Goal: Task Accomplishment & Management: Manage account settings

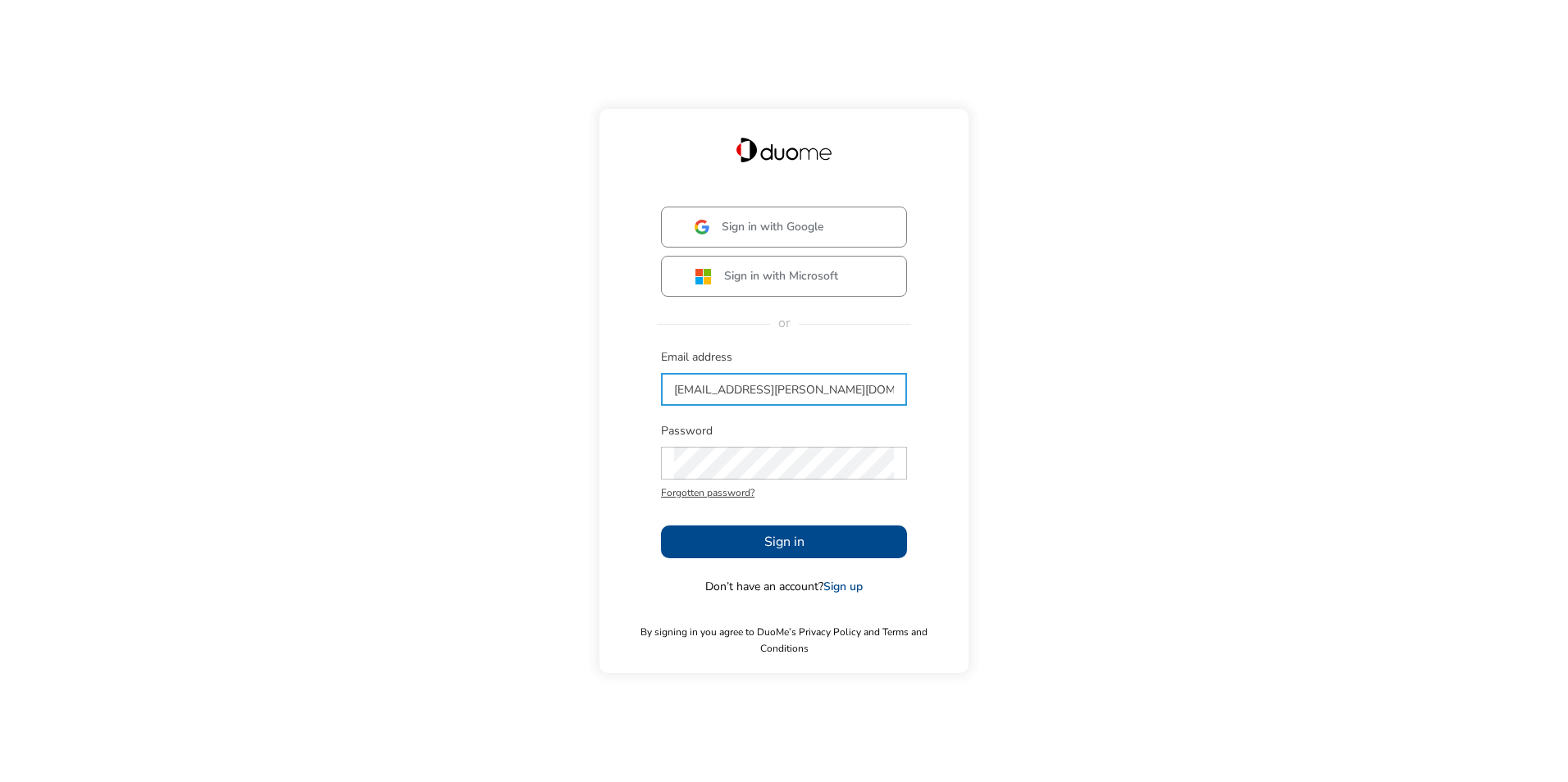
type input "[EMAIL_ADDRESS][PERSON_NAME][DOMAIN_NAME]"
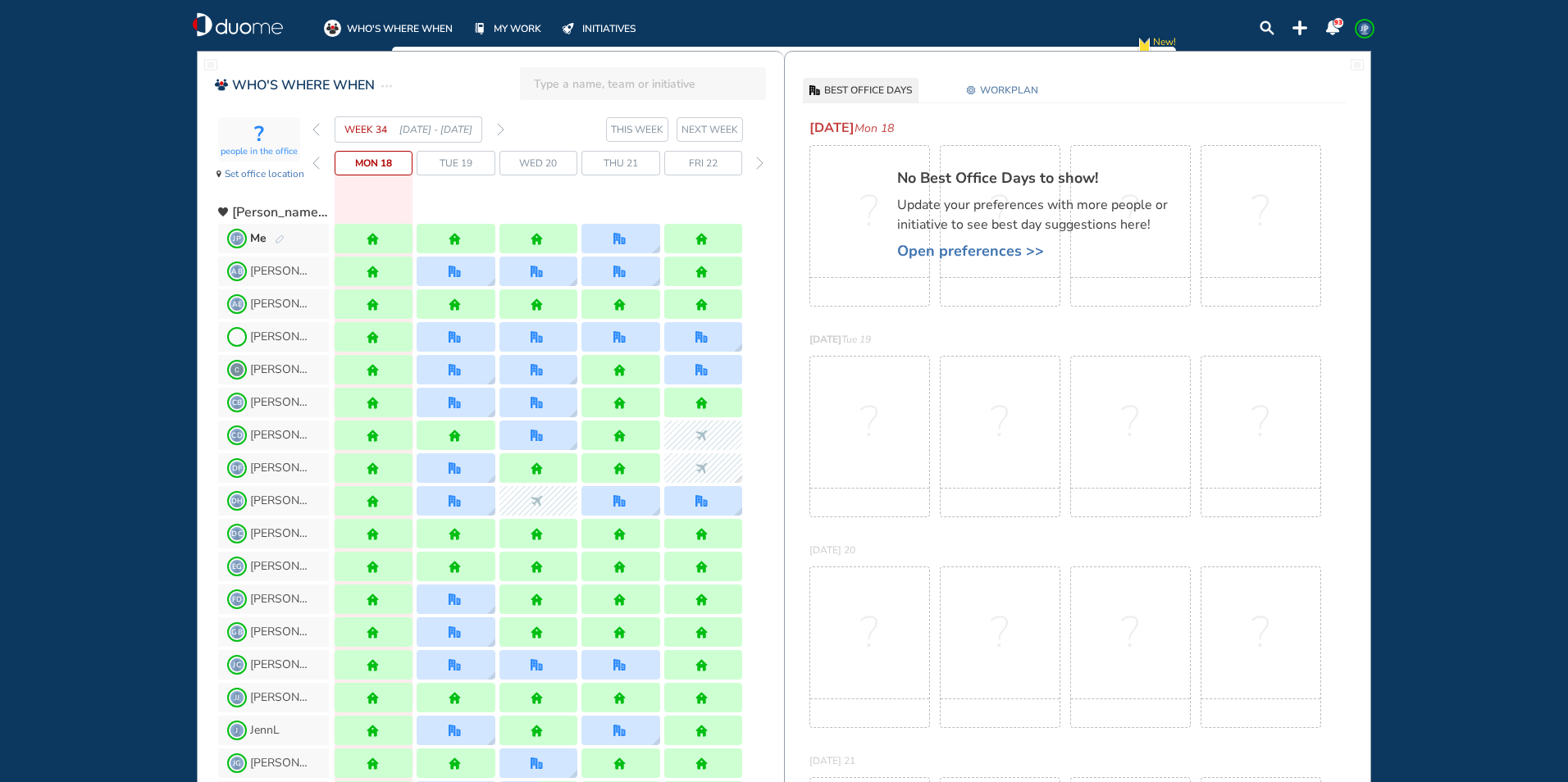
click at [499, 128] on img "forward week" at bounding box center [500, 130] width 7 height 13
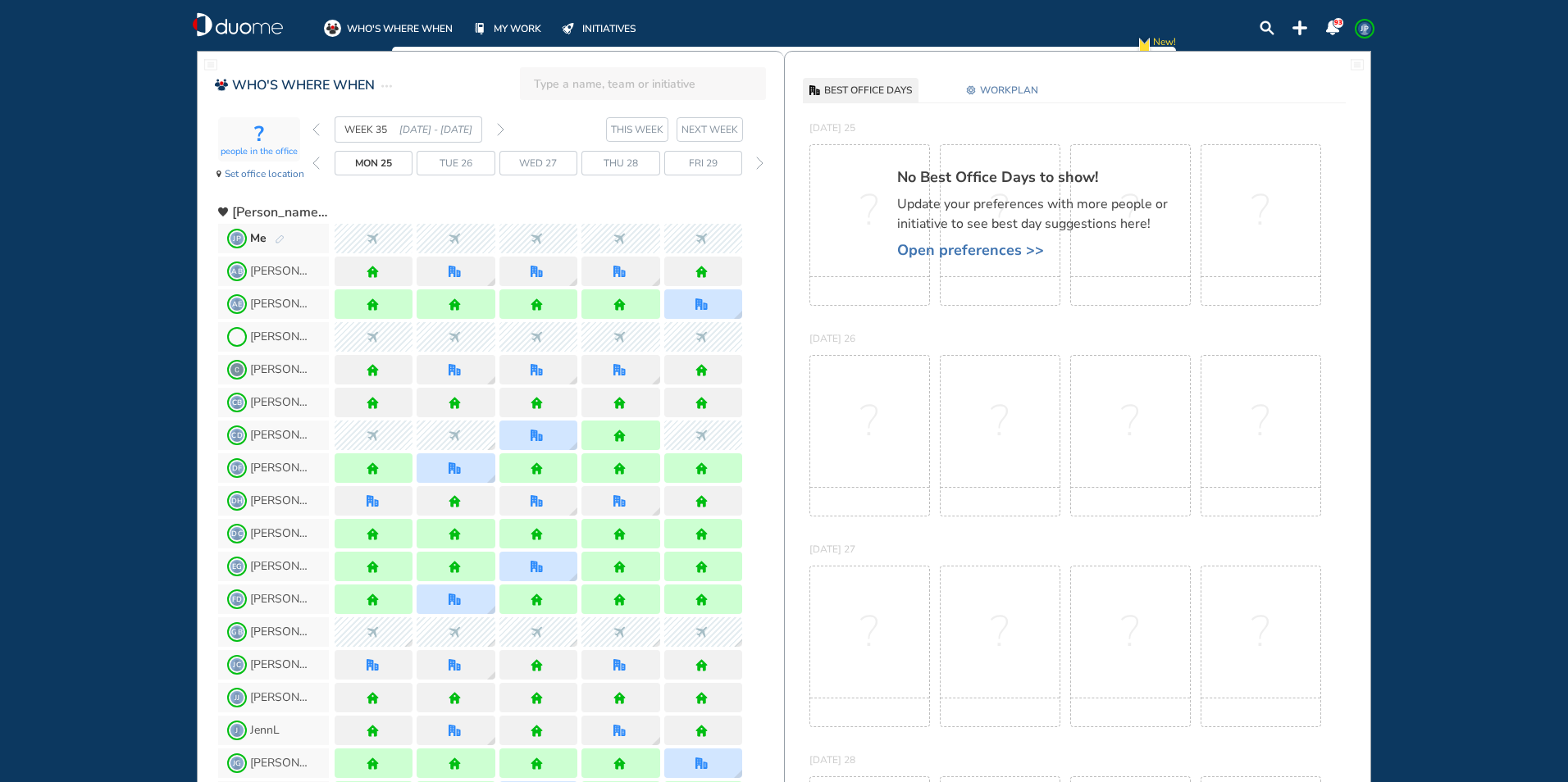
click at [499, 128] on img "forward week" at bounding box center [500, 130] width 7 height 13
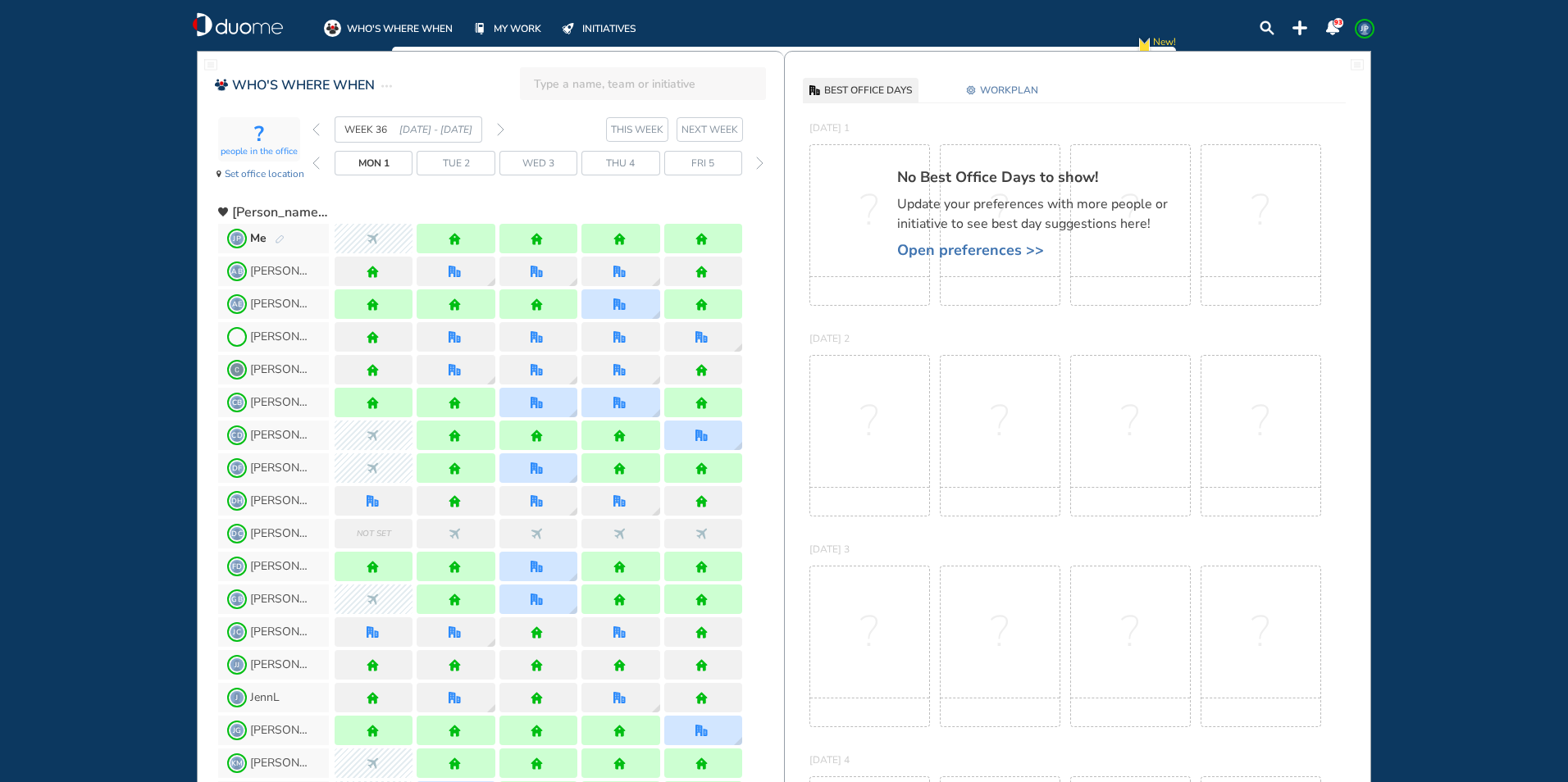
click at [499, 128] on img "forward week" at bounding box center [500, 130] width 7 height 13
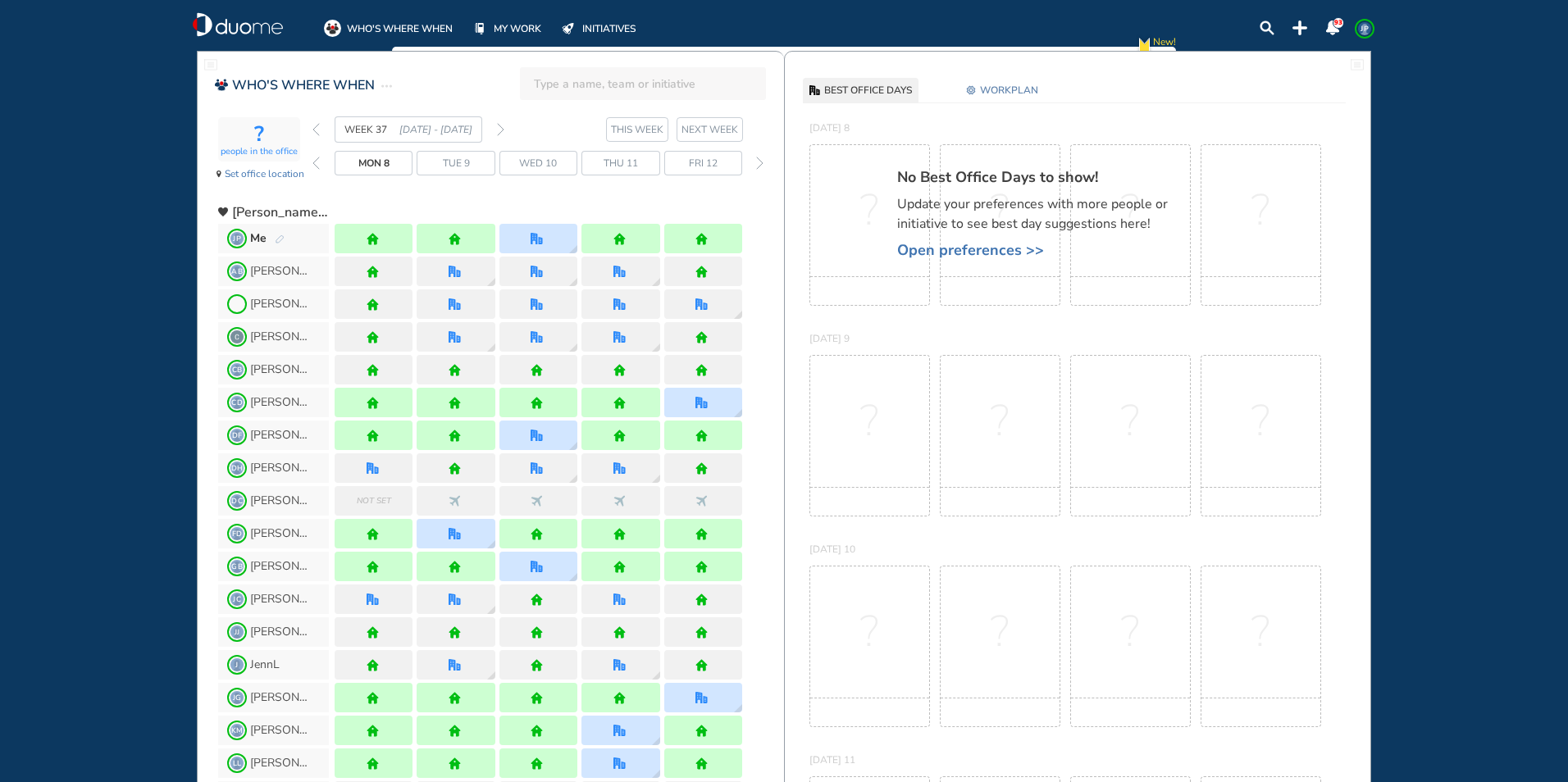
click at [499, 128] on img "forward week" at bounding box center [500, 130] width 7 height 13
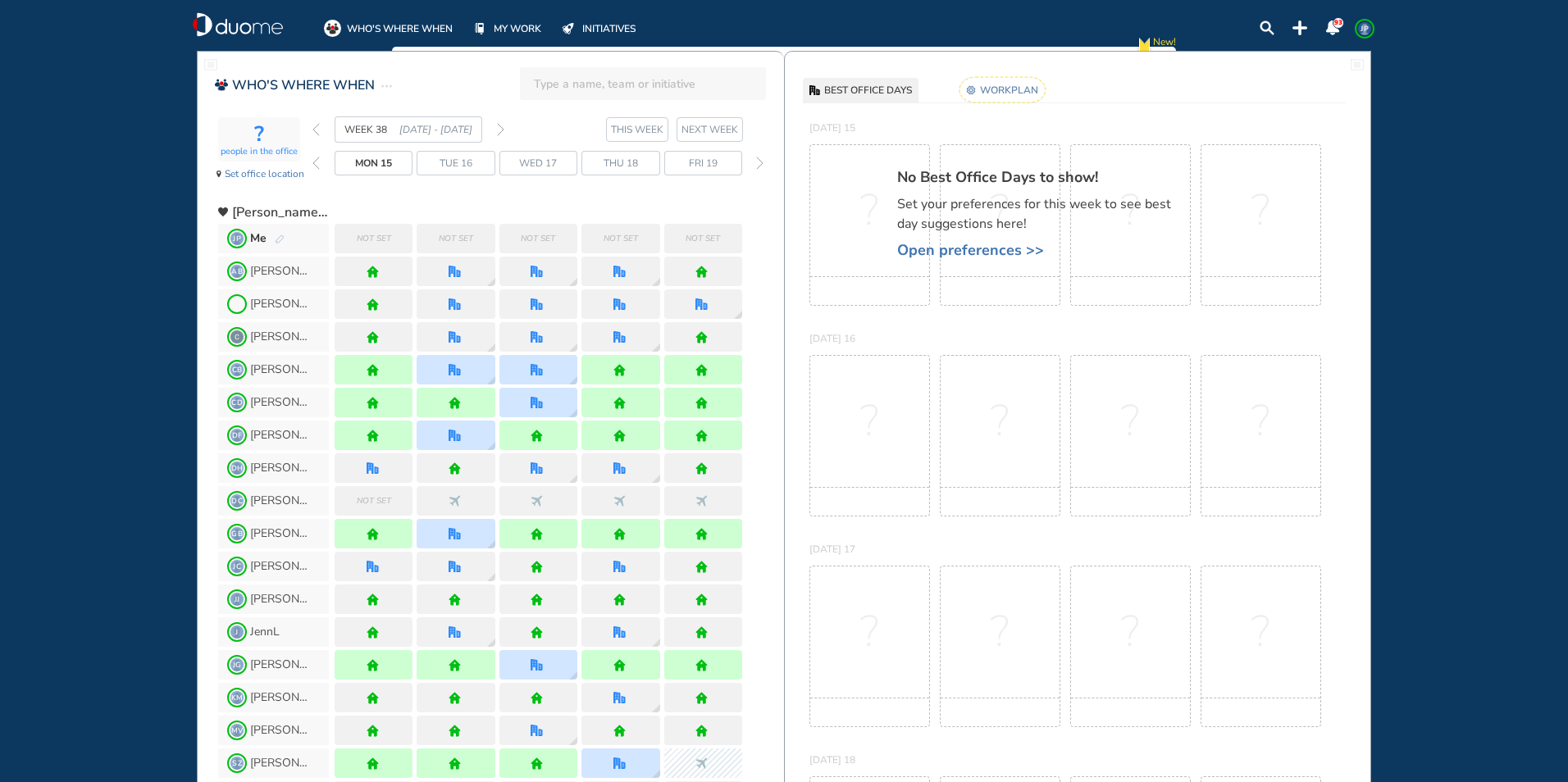
click at [1029, 96] on rect at bounding box center [1002, 89] width 86 height 26
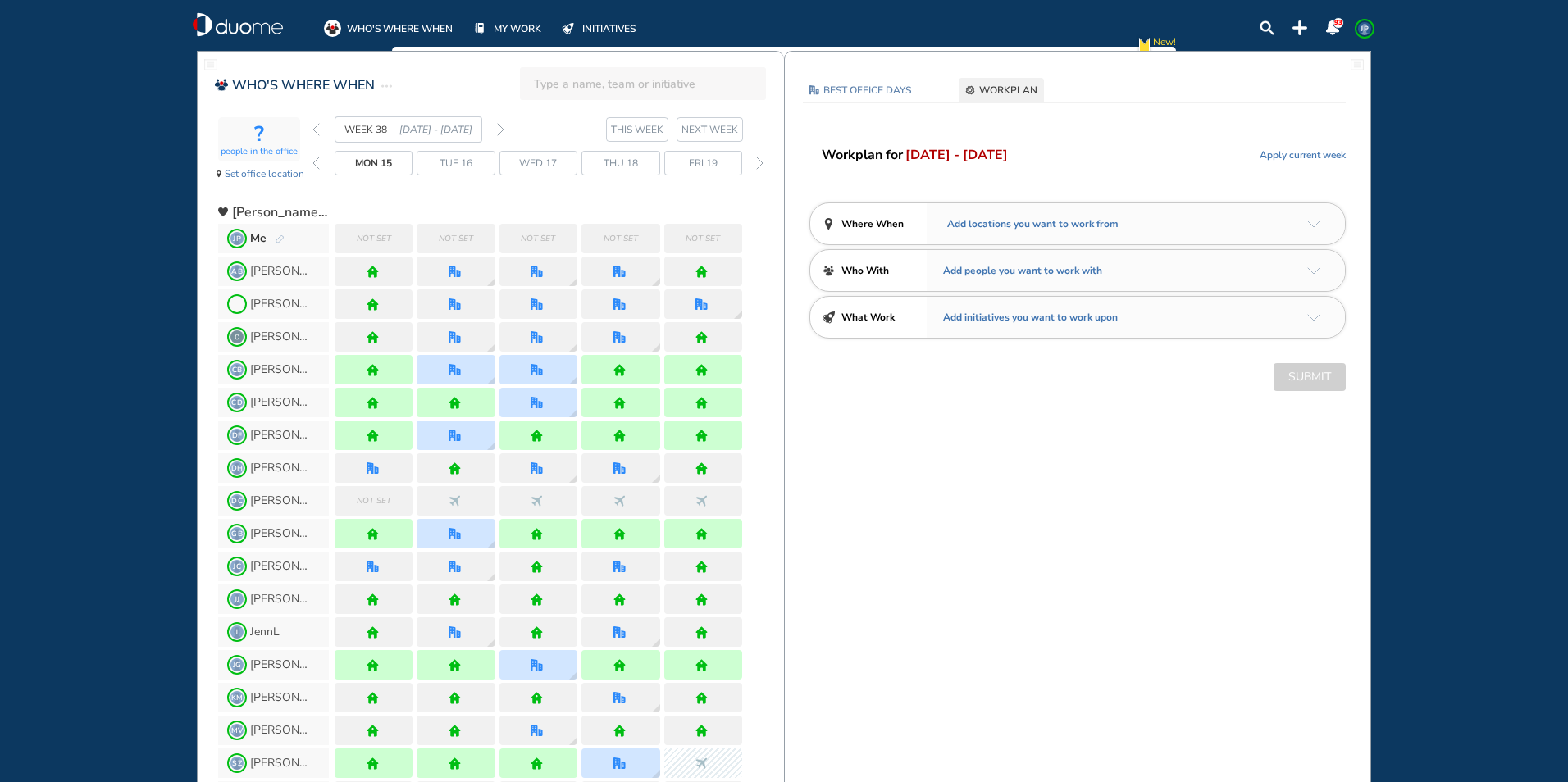
click at [1311, 227] on img "arrow-down-a5b4c4" at bounding box center [1314, 224] width 13 height 7
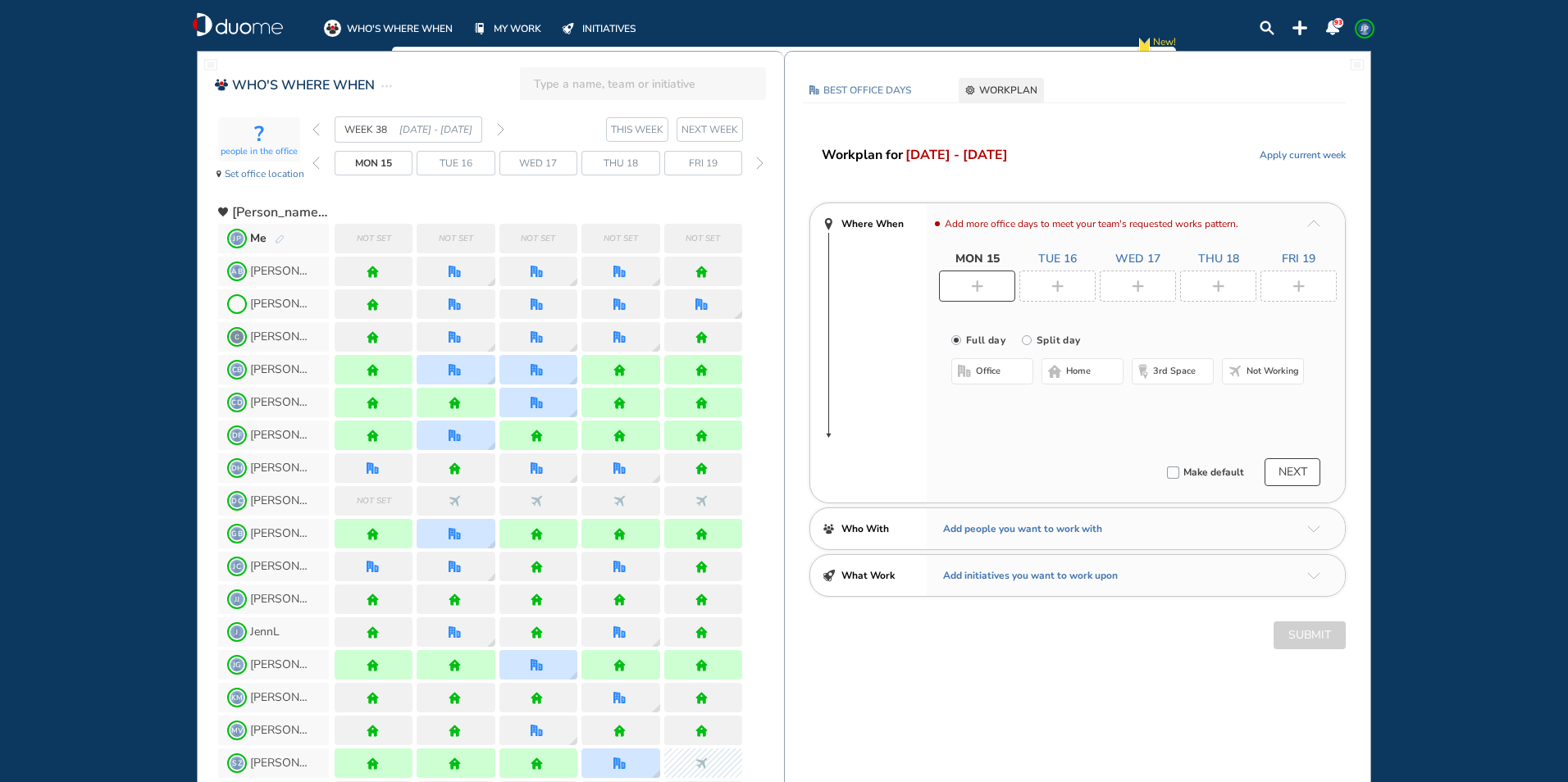
click at [1053, 285] on img "plus-rounded-bdbdbd" at bounding box center [1057, 286] width 12 height 12
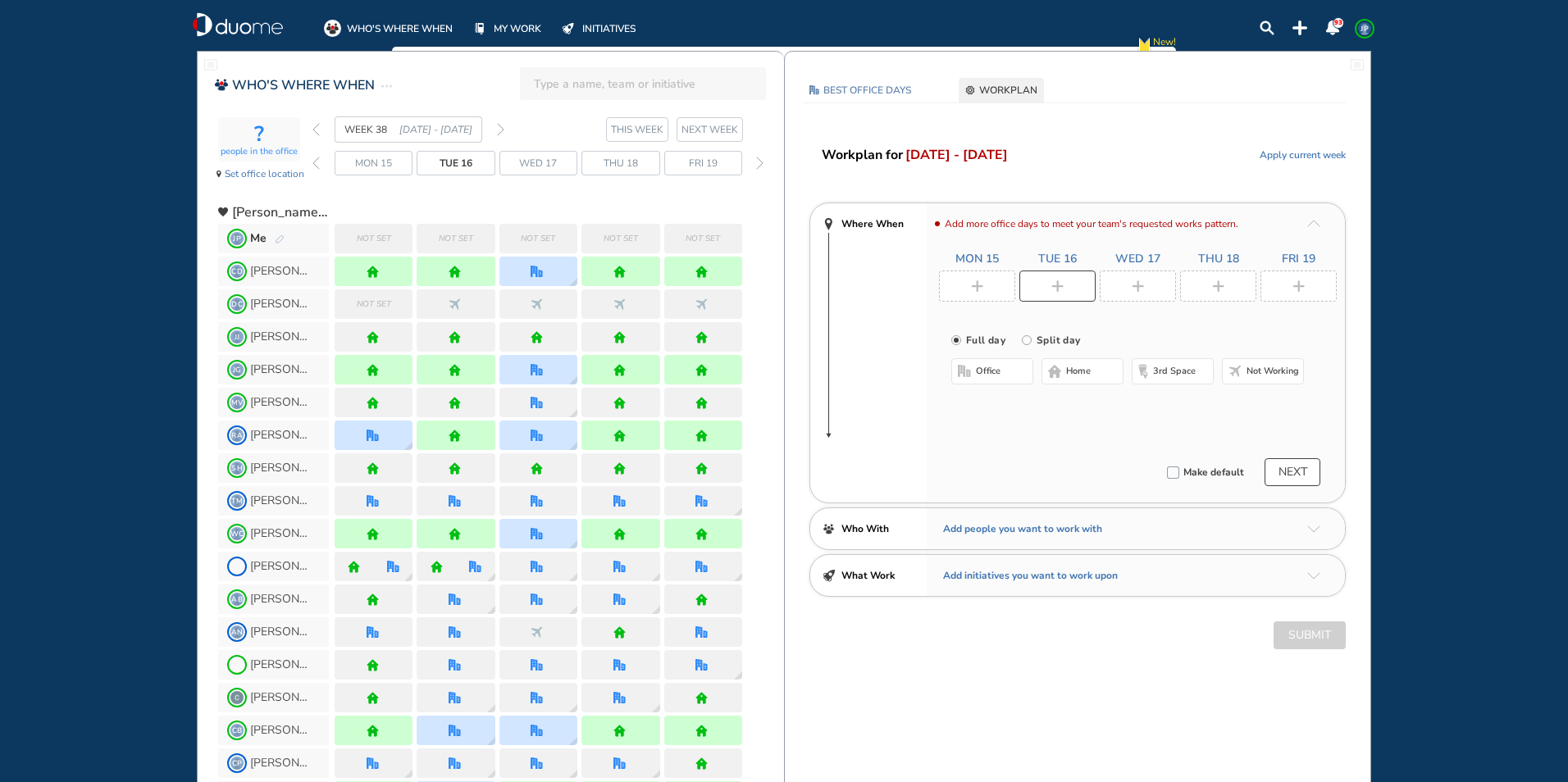
click at [1009, 365] on button "office" at bounding box center [991, 372] width 82 height 26
click at [1005, 407] on button "Select location" at bounding box center [994, 405] width 65 height 17
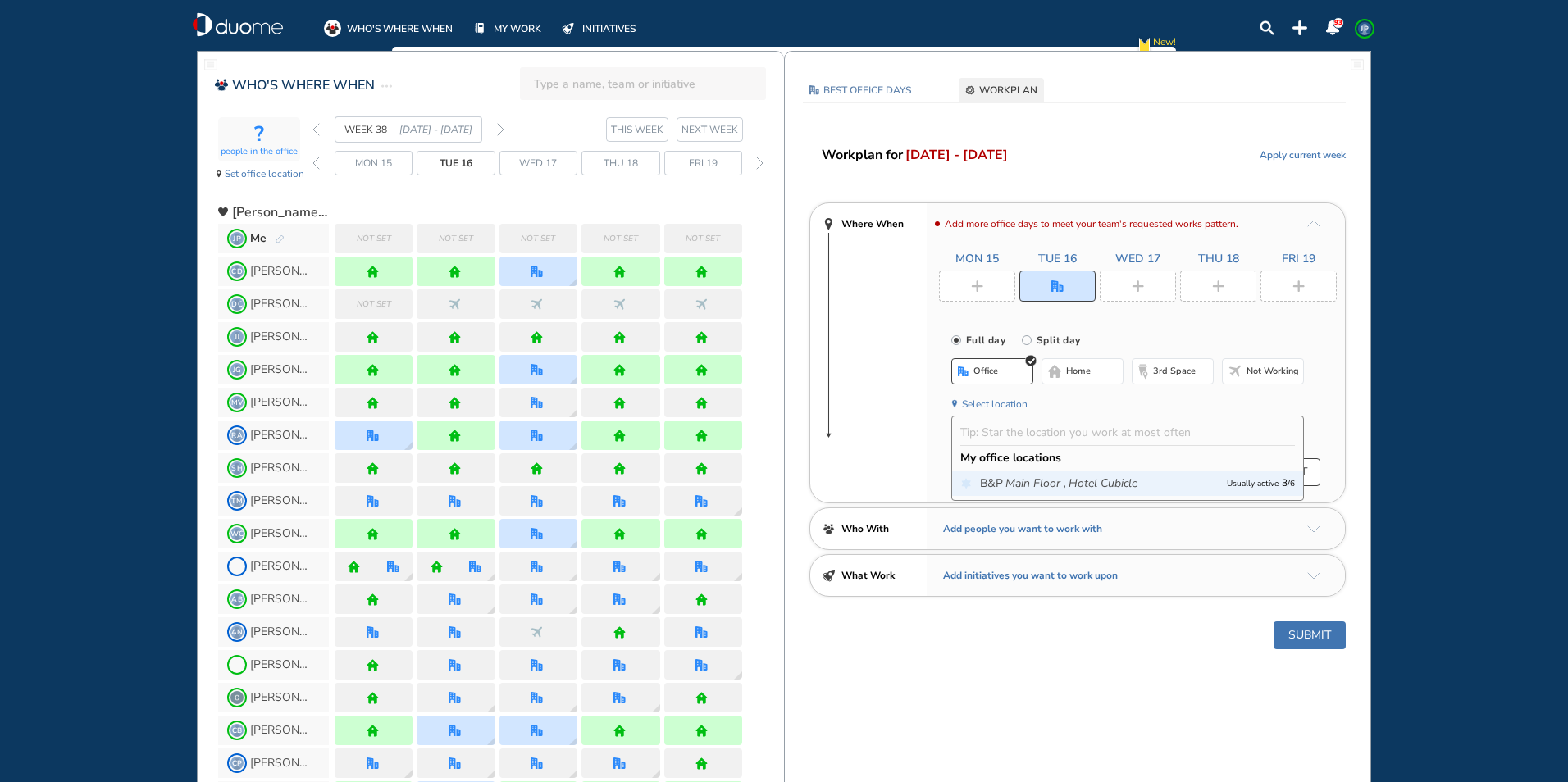
click at [1164, 489] on span "B&P Main Floor , Hotel Cubicle" at bounding box center [1099, 484] width 238 height 17
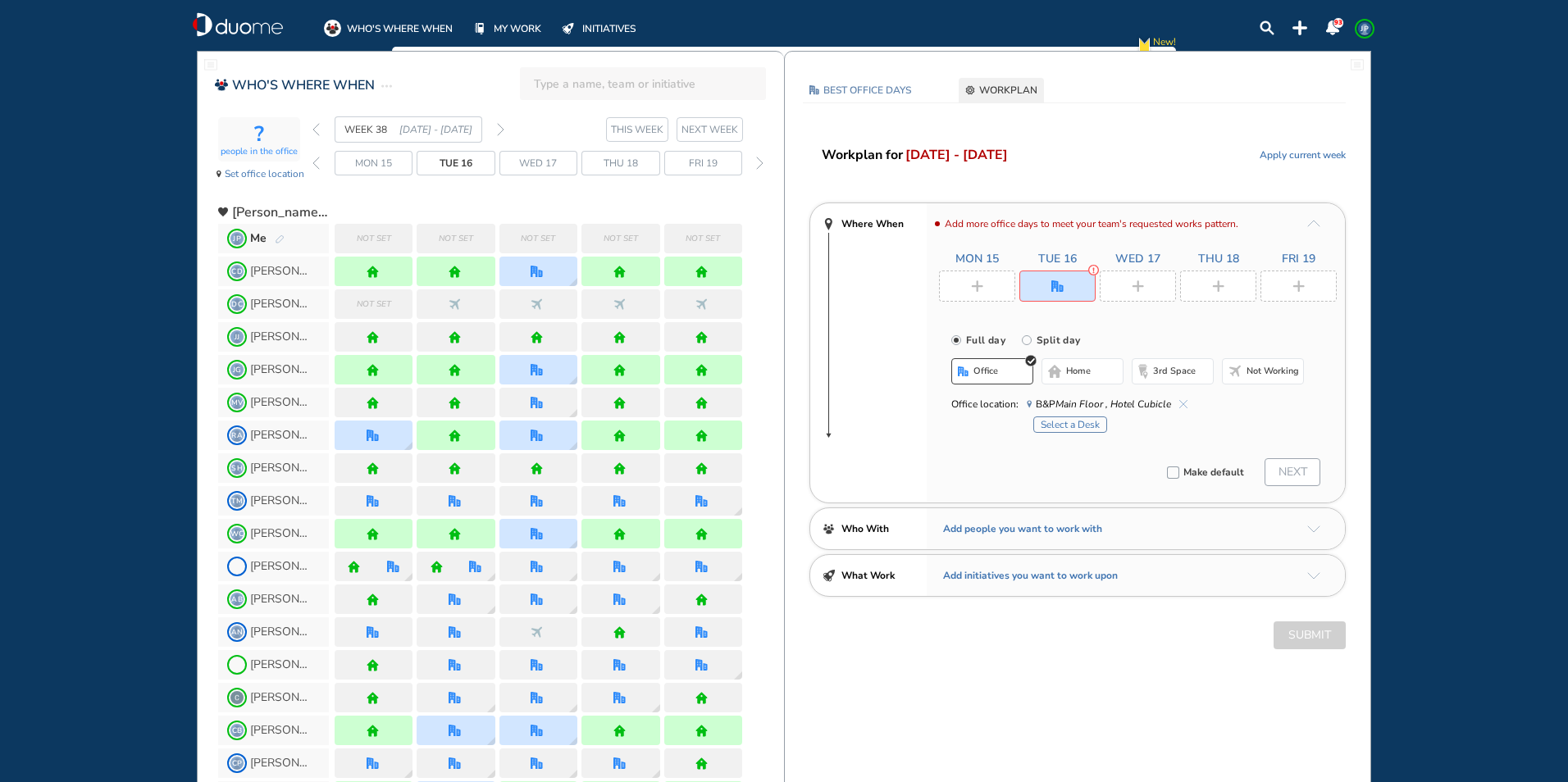
click at [1071, 427] on button "Select a Desk" at bounding box center [1070, 425] width 74 height 17
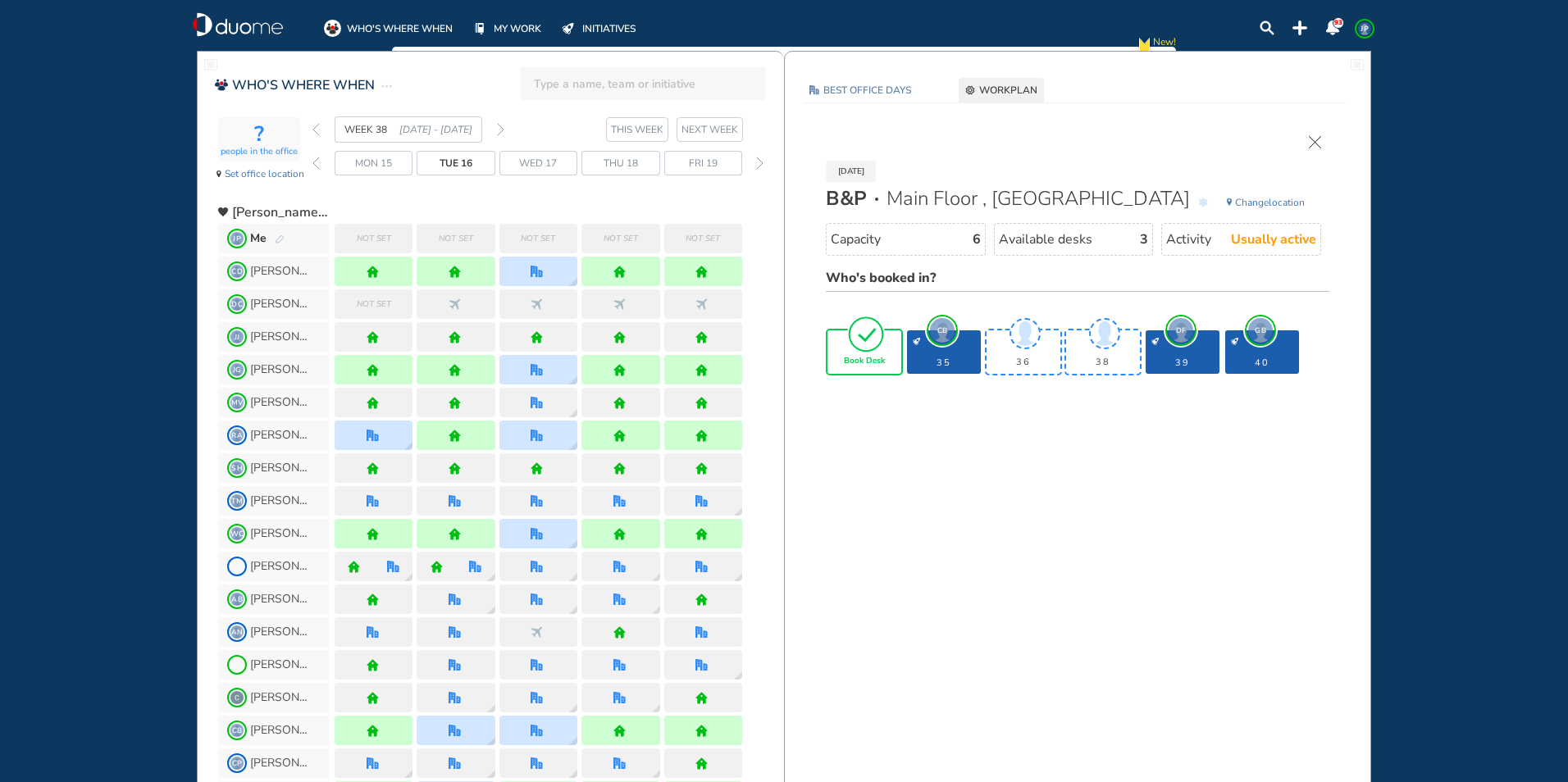
click at [880, 360] on span "Book Desk" at bounding box center [865, 362] width 41 height 10
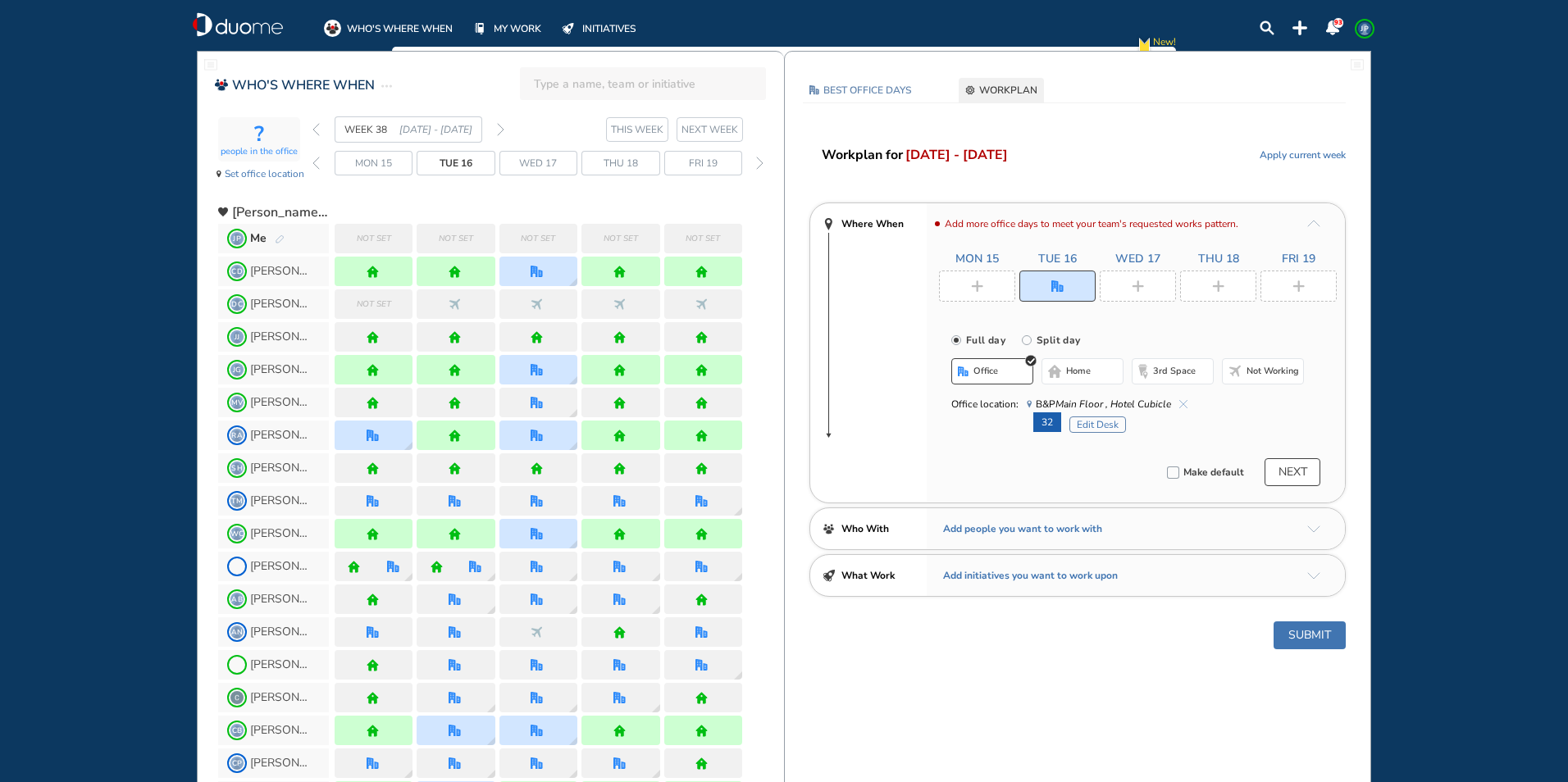
click at [981, 281] on img "plus-rounded-bdbdbd" at bounding box center [976, 286] width 12 height 12
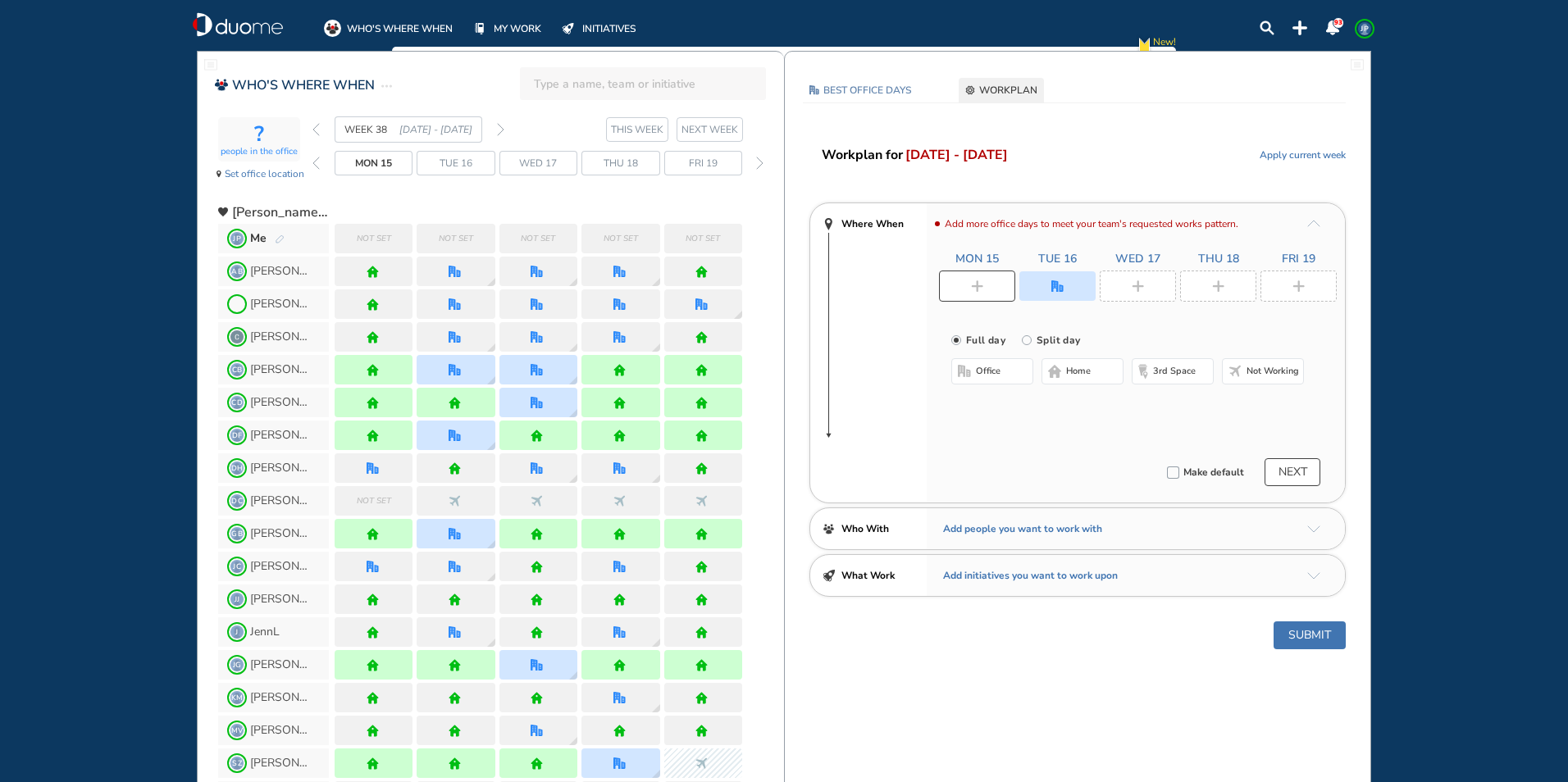
click at [1083, 369] on span "home" at bounding box center [1078, 372] width 25 height 13
click at [1124, 289] on div at bounding box center [1138, 286] width 76 height 31
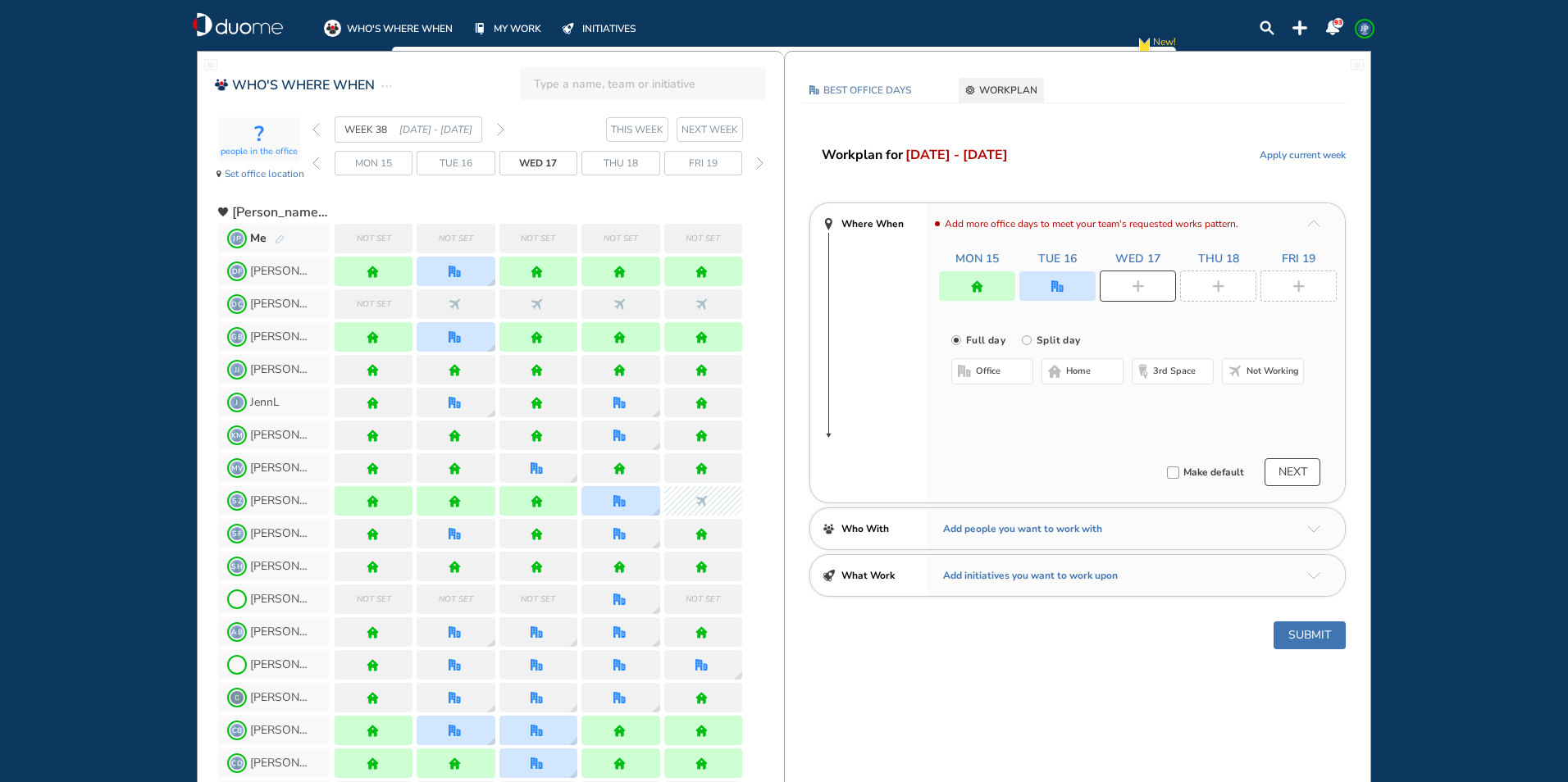
click at [1078, 375] on span "home" at bounding box center [1078, 372] width 25 height 13
click at [1216, 287] on img "plus-rounded-bdbdbd" at bounding box center [1218, 286] width 12 height 12
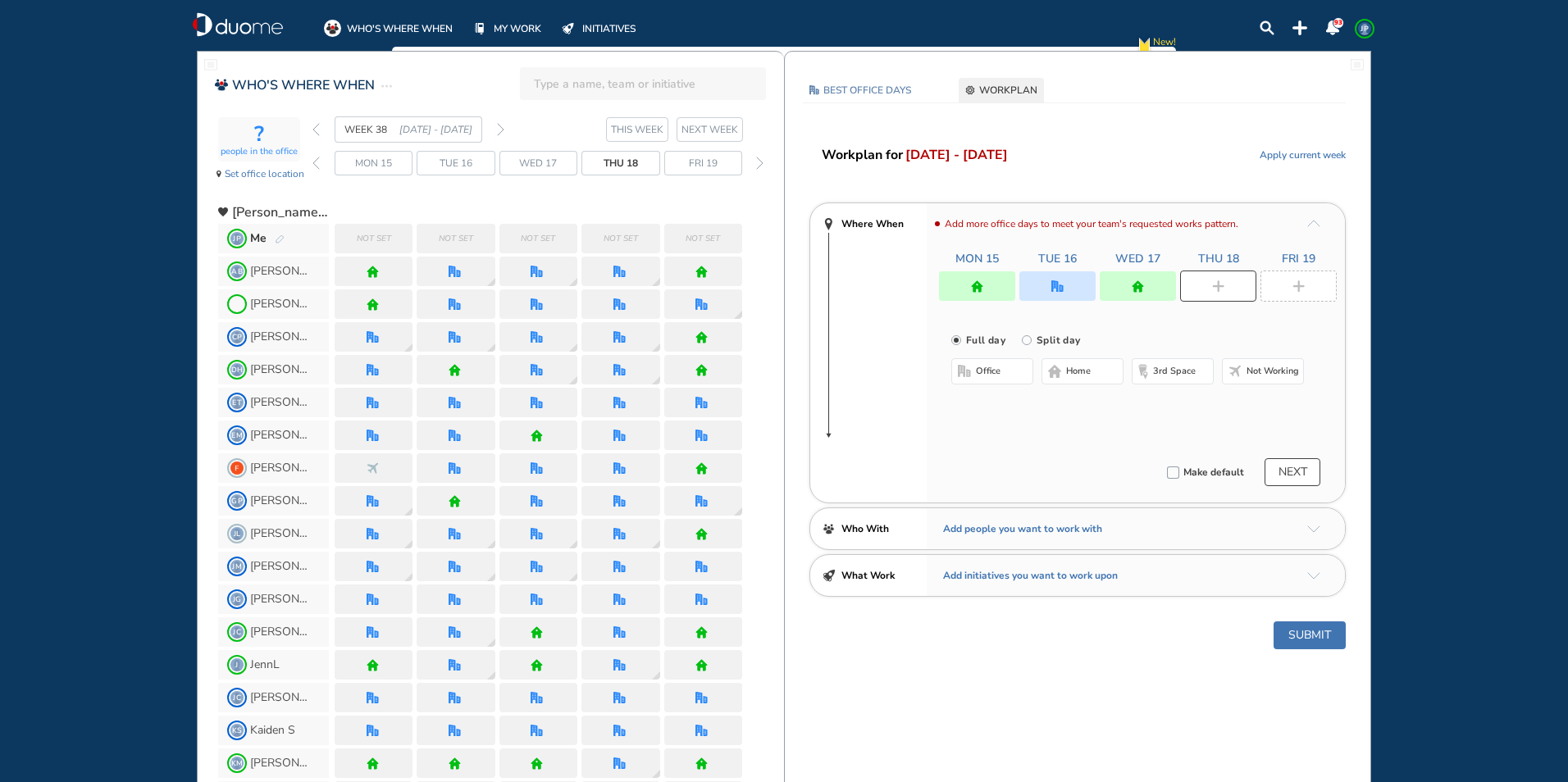
click at [1110, 366] on button "home" at bounding box center [1081, 372] width 82 height 26
click at [1323, 285] on div at bounding box center [1298, 286] width 76 height 31
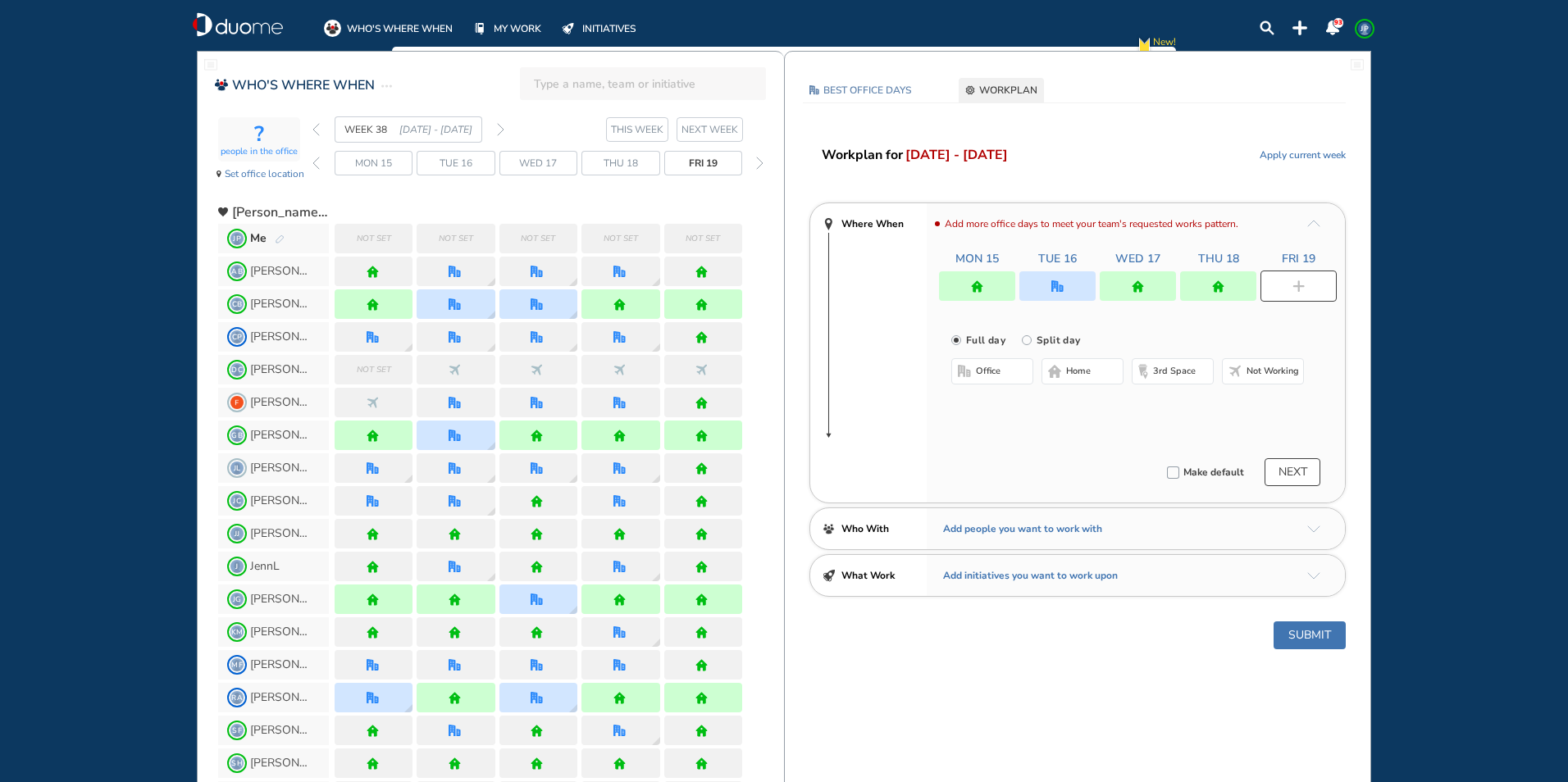
click at [1091, 377] on span "home" at bounding box center [1078, 372] width 25 height 13
click at [1326, 641] on button "Submit" at bounding box center [1309, 636] width 72 height 28
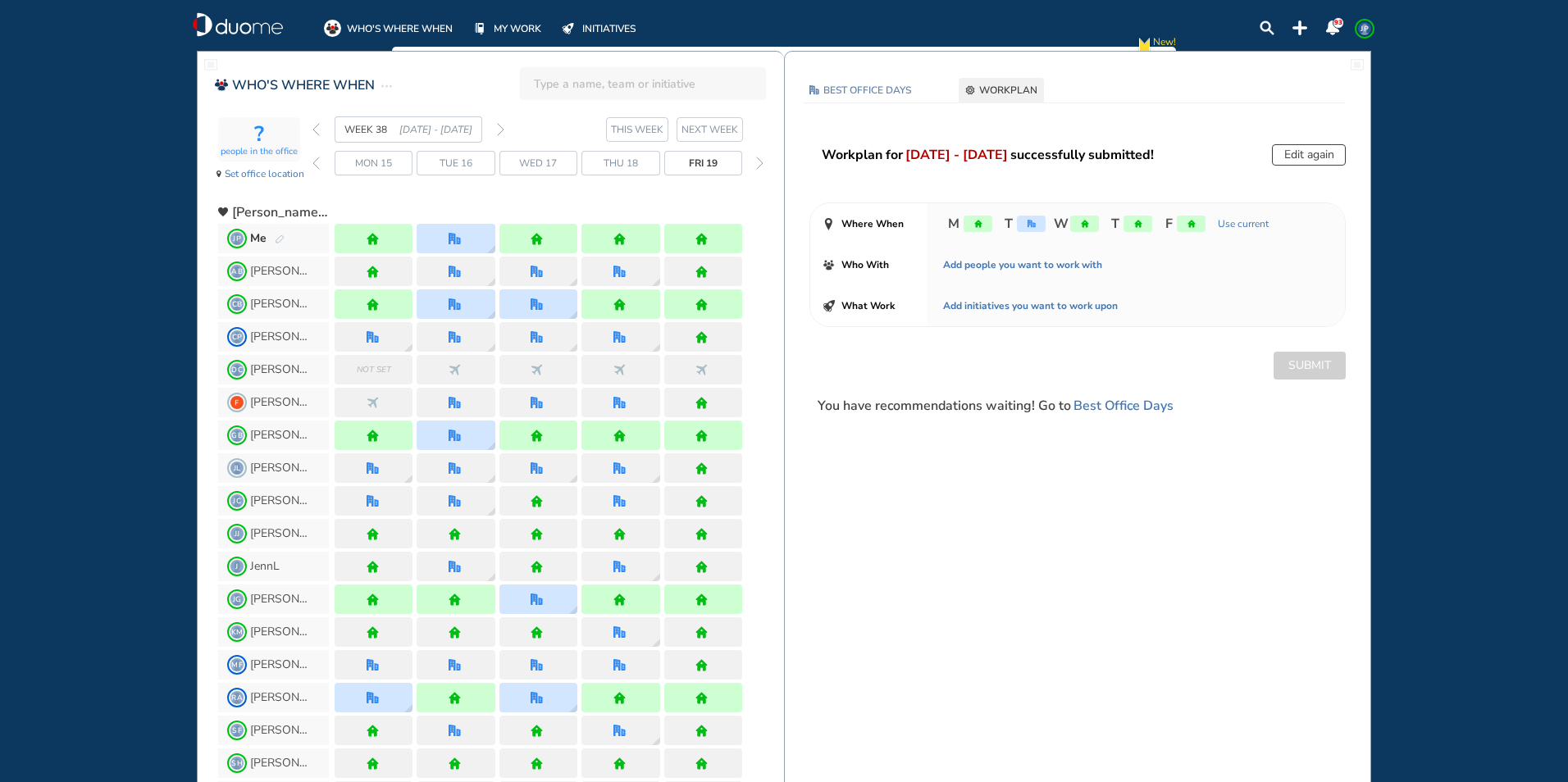
click at [312, 133] on div "? people in the office Set office location WEEK 38 [DATE] - [DATE] THIS WEEK [D…" at bounding box center [501, 154] width 566 height 74
click at [315, 131] on img "back week" at bounding box center [316, 130] width 7 height 13
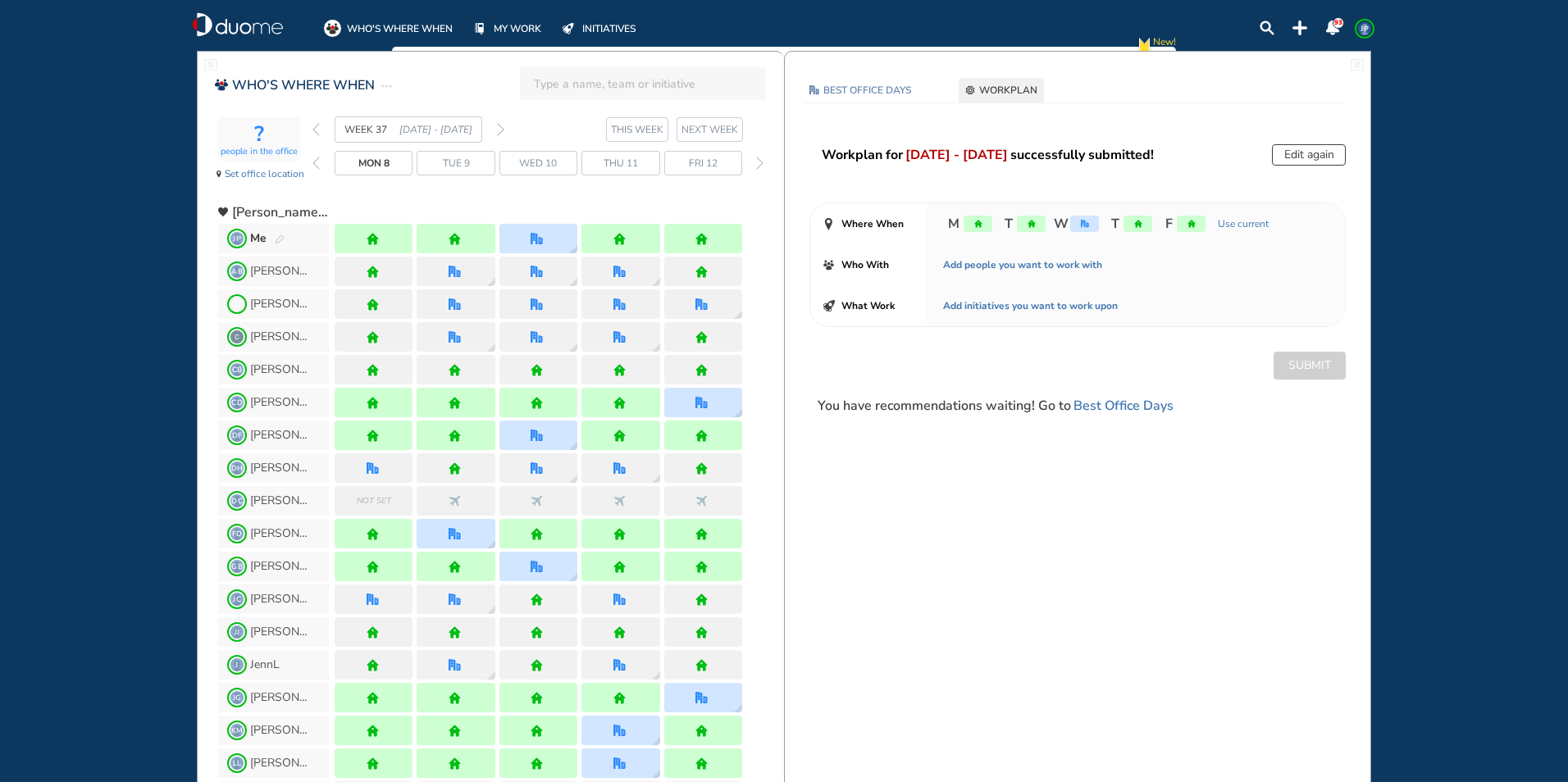
click at [502, 129] on img "forward week" at bounding box center [500, 130] width 7 height 13
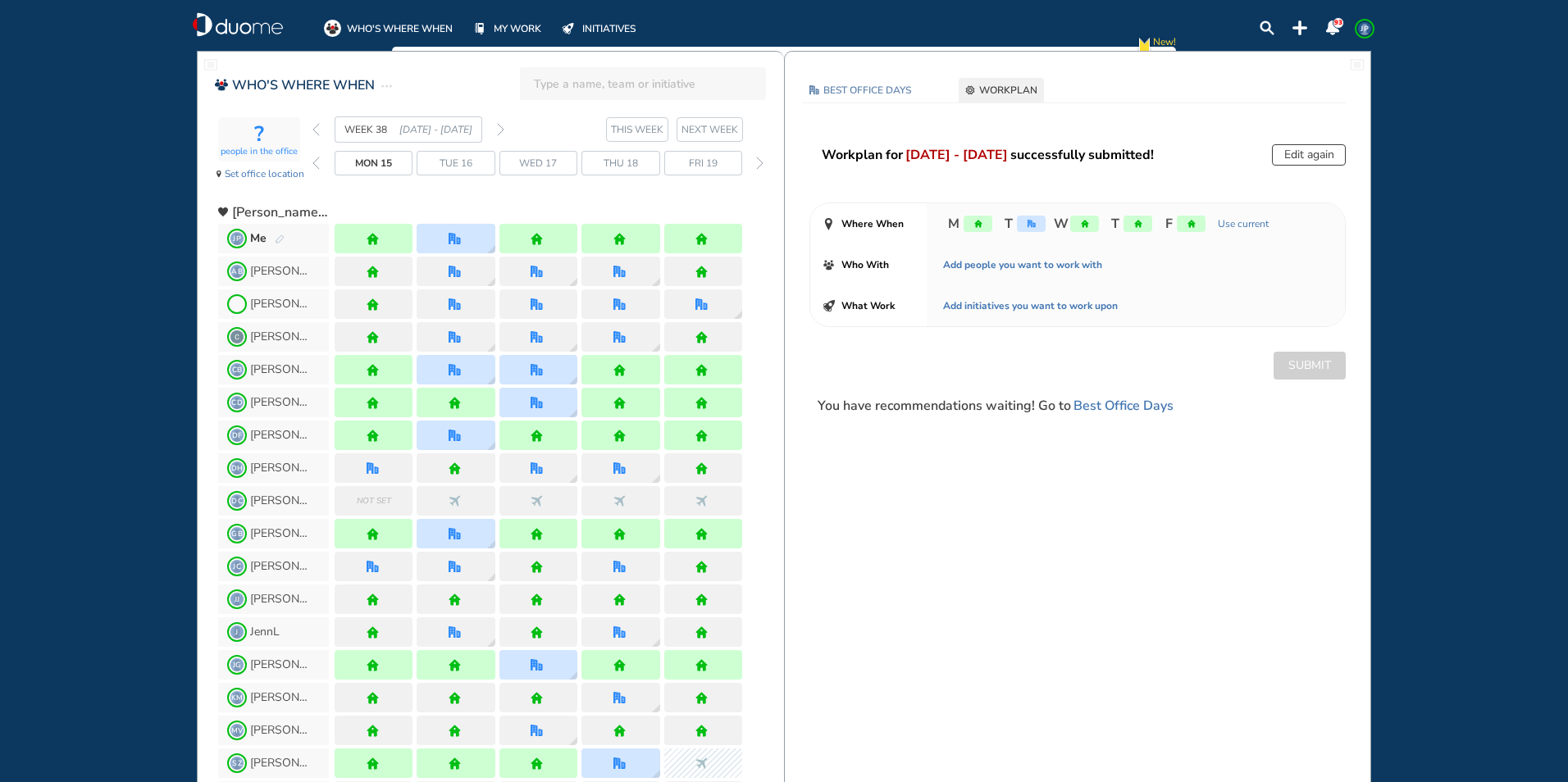
click at [1301, 154] on button "Edit again" at bounding box center [1308, 155] width 74 height 22
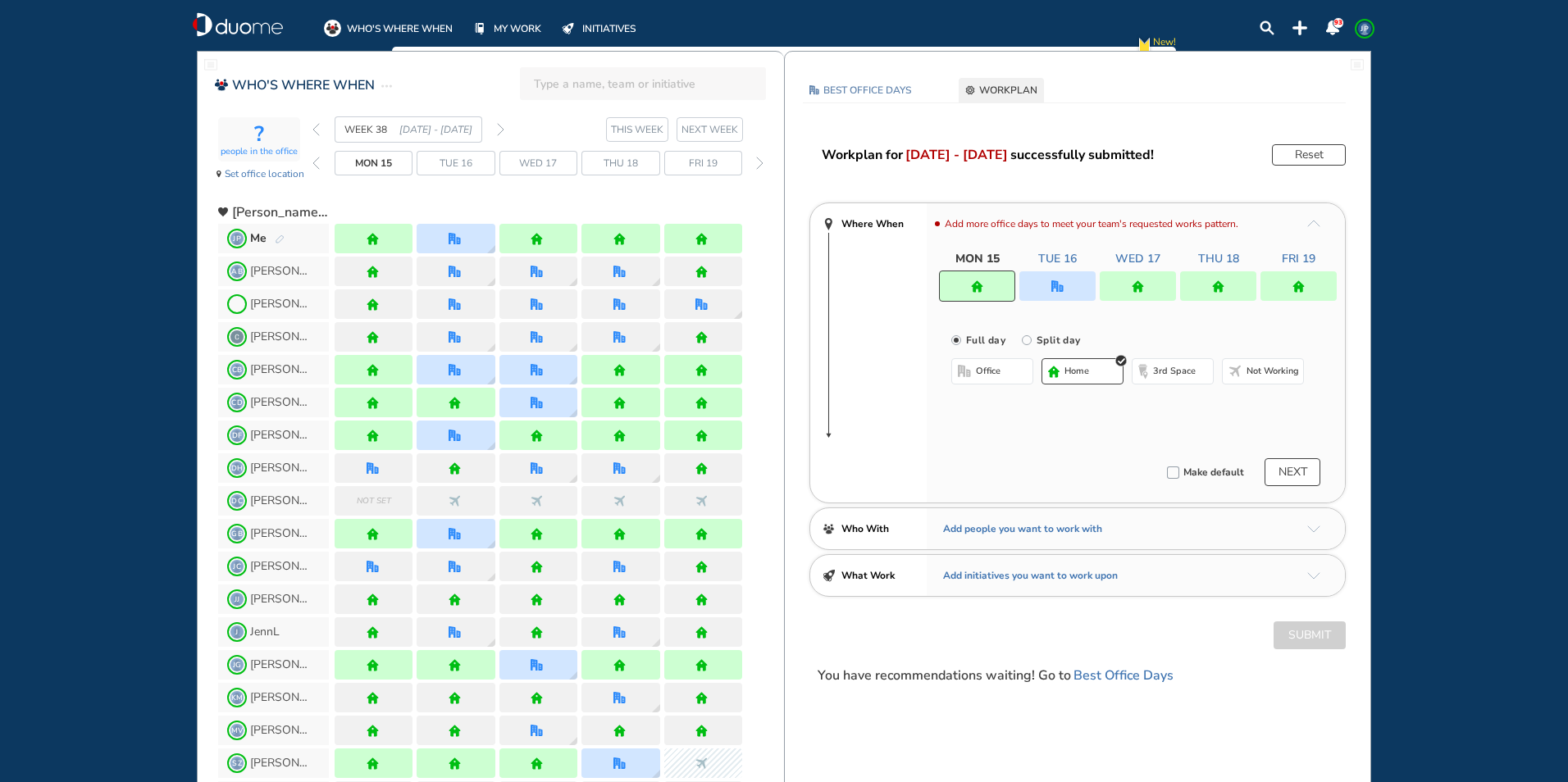
click at [1232, 293] on div at bounding box center [1218, 286] width 76 height 30
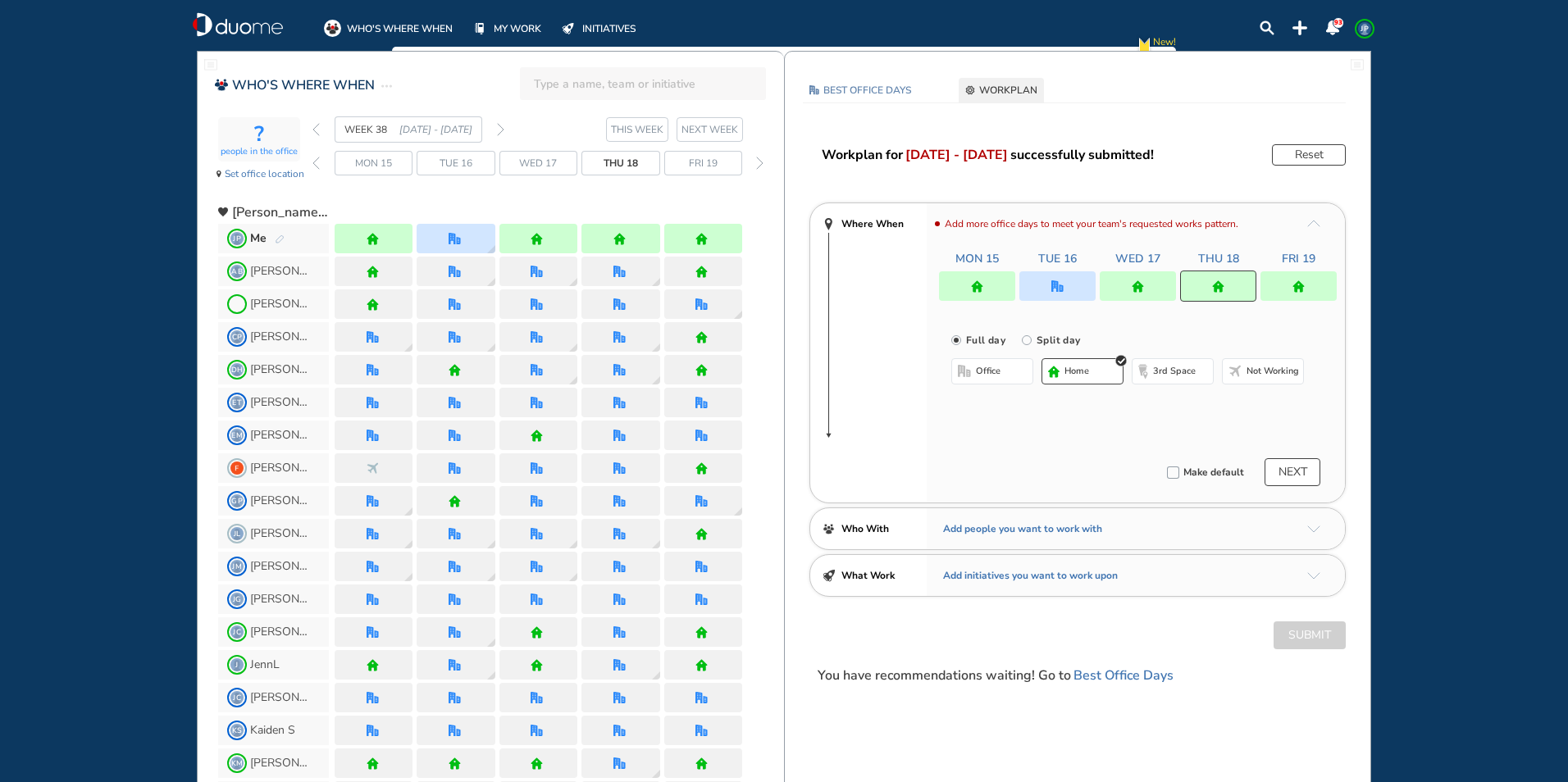
click at [961, 371] on img "office-bdbdbd" at bounding box center [964, 372] width 13 height 13
click at [998, 407] on button "Select location" at bounding box center [994, 405] width 65 height 17
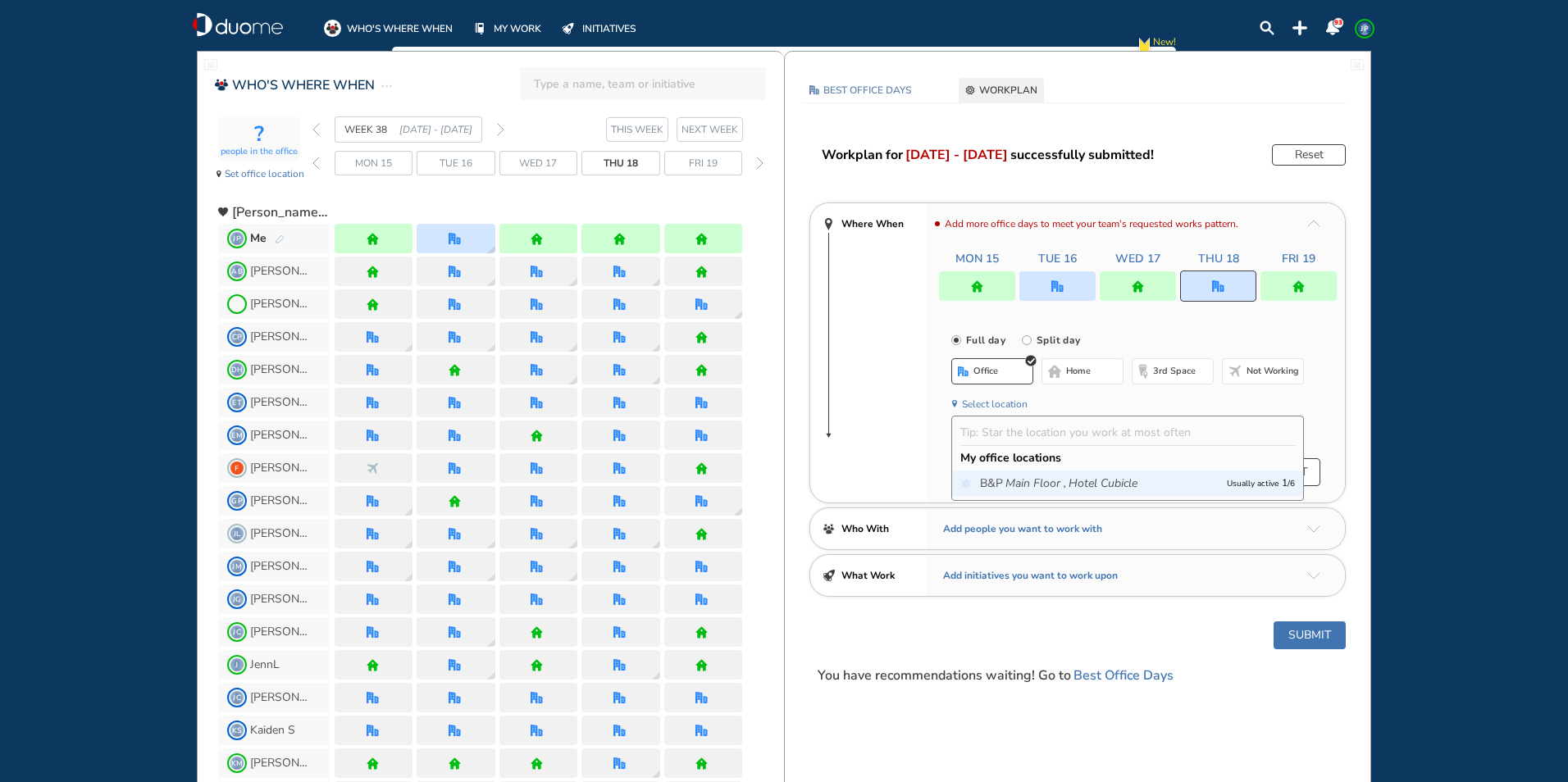
click at [999, 480] on span "B&P Main Floor , Hotel Cubicle" at bounding box center [1099, 484] width 238 height 17
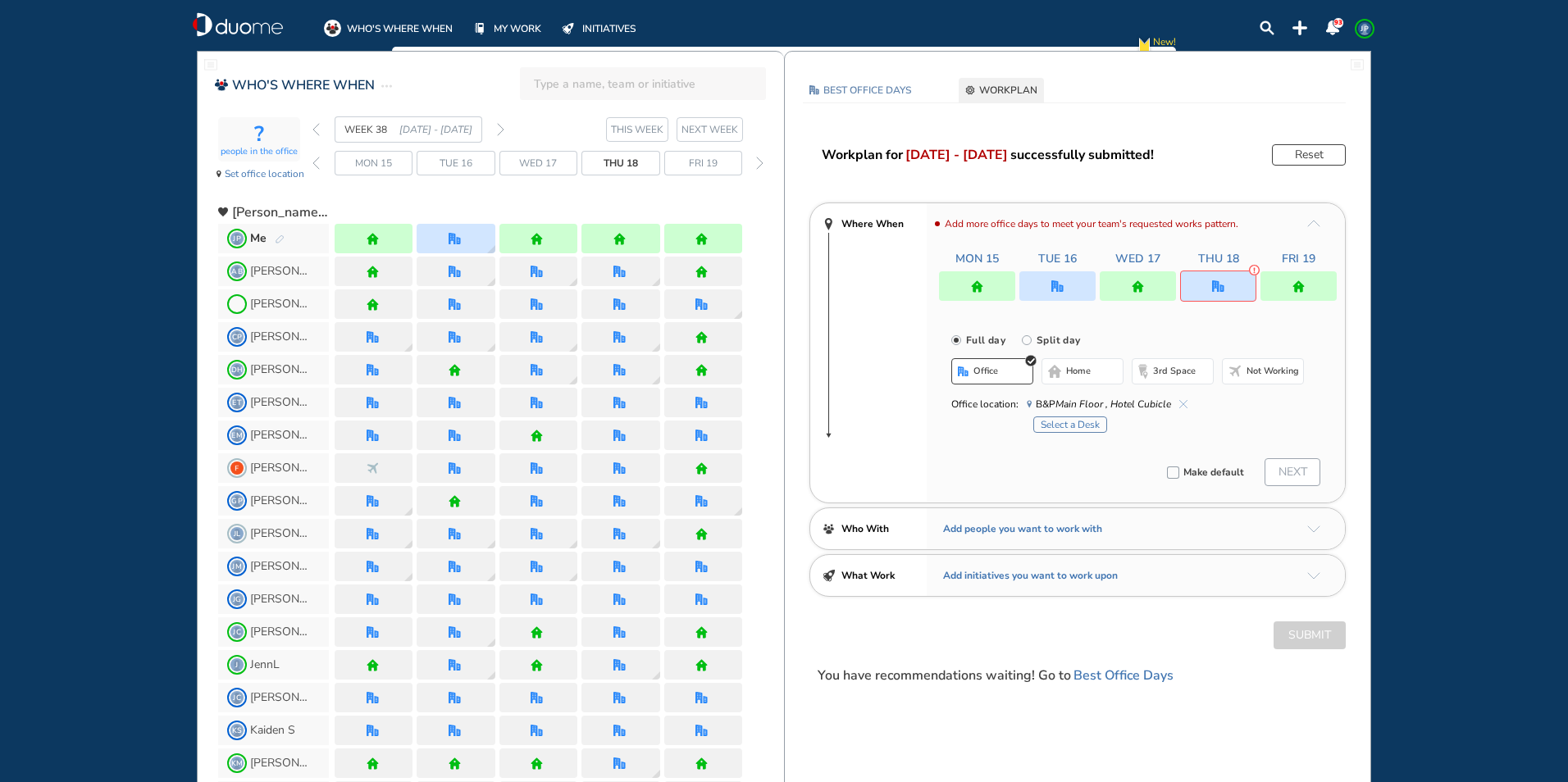
click at [1071, 423] on button "Select a Desk" at bounding box center [1070, 425] width 74 height 17
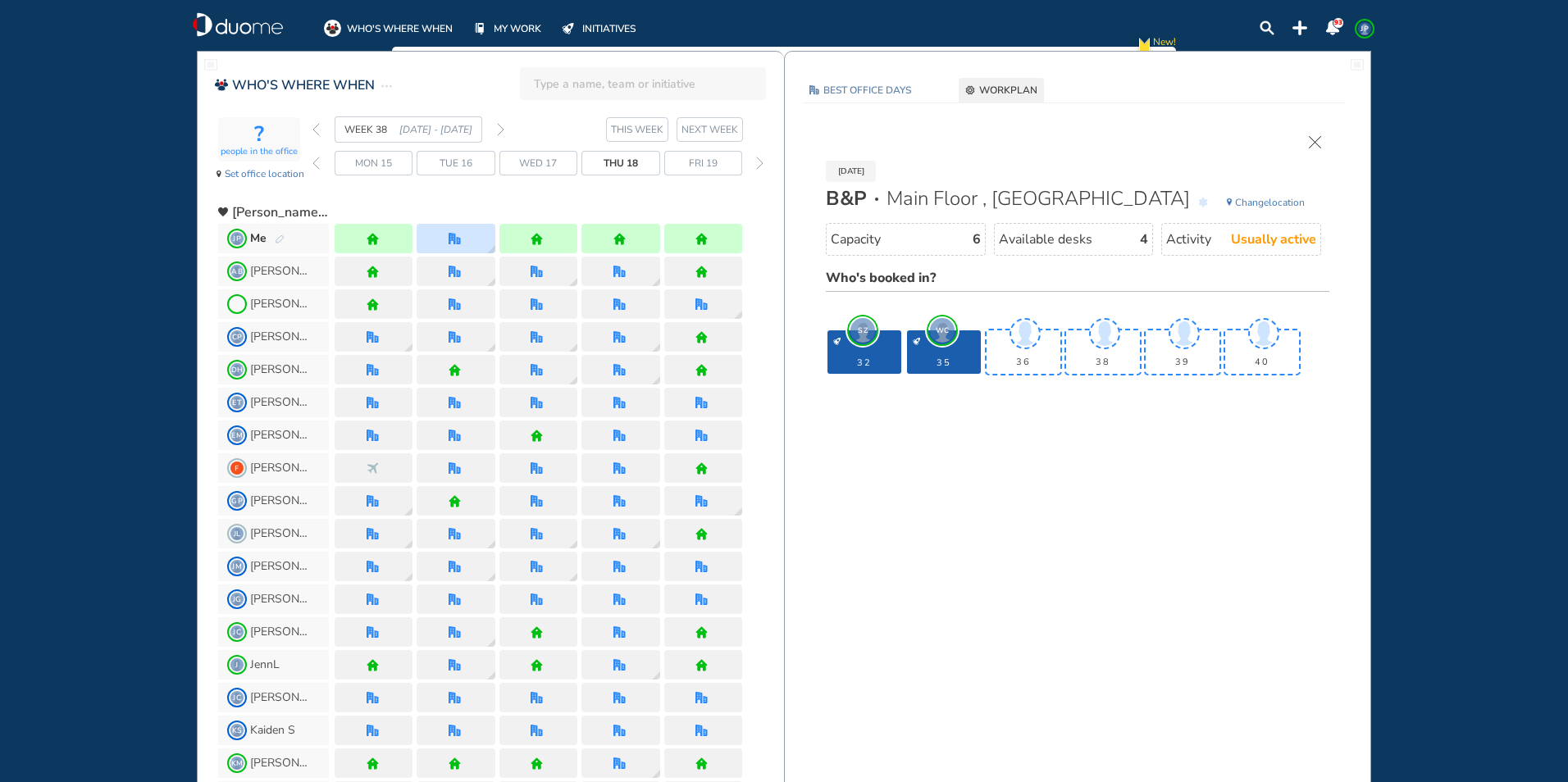
click at [1316, 141] on img "cross-thin" at bounding box center [1314, 142] width 12 height 12
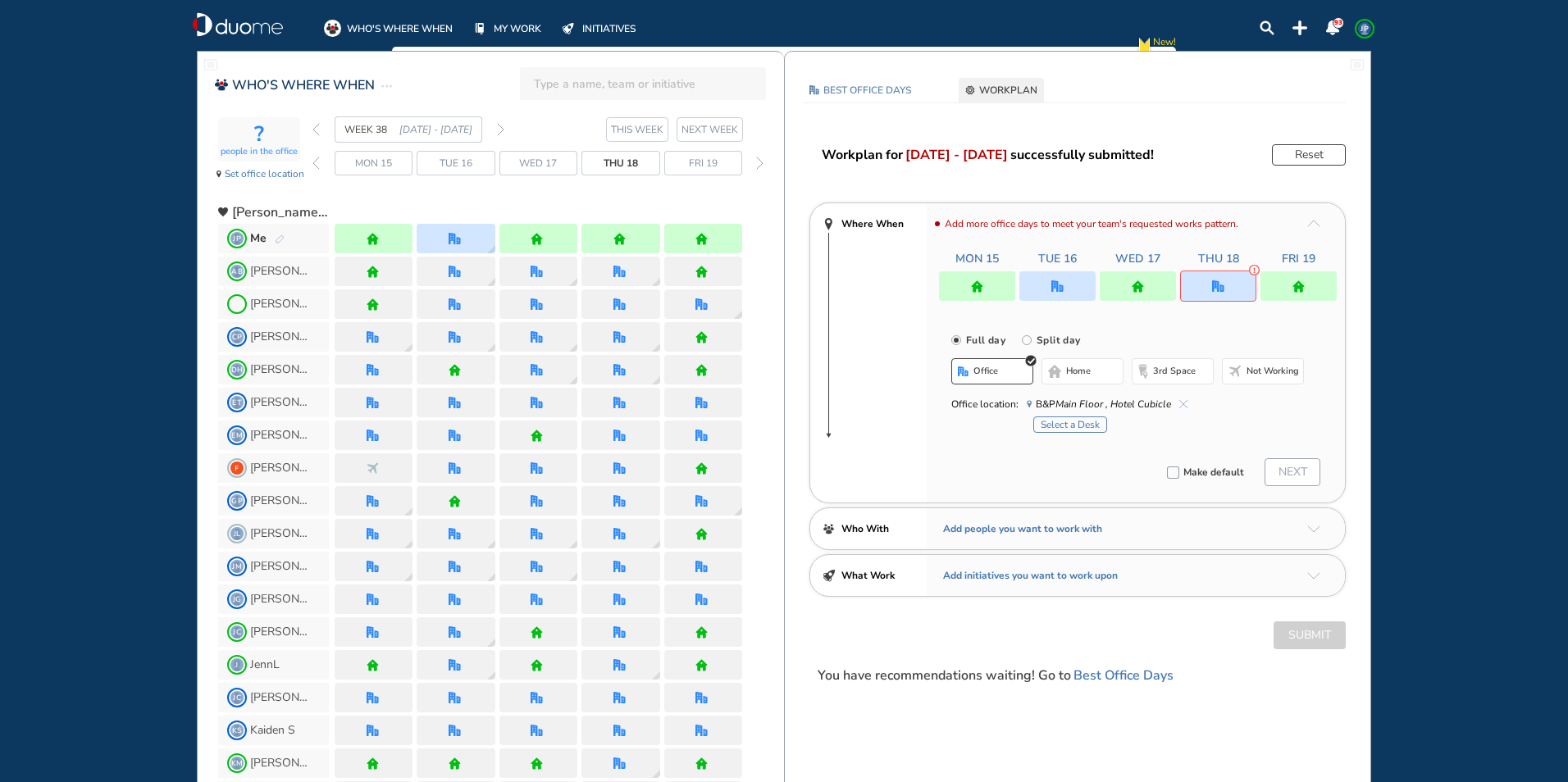
click at [1114, 284] on div at bounding box center [1138, 286] width 76 height 30
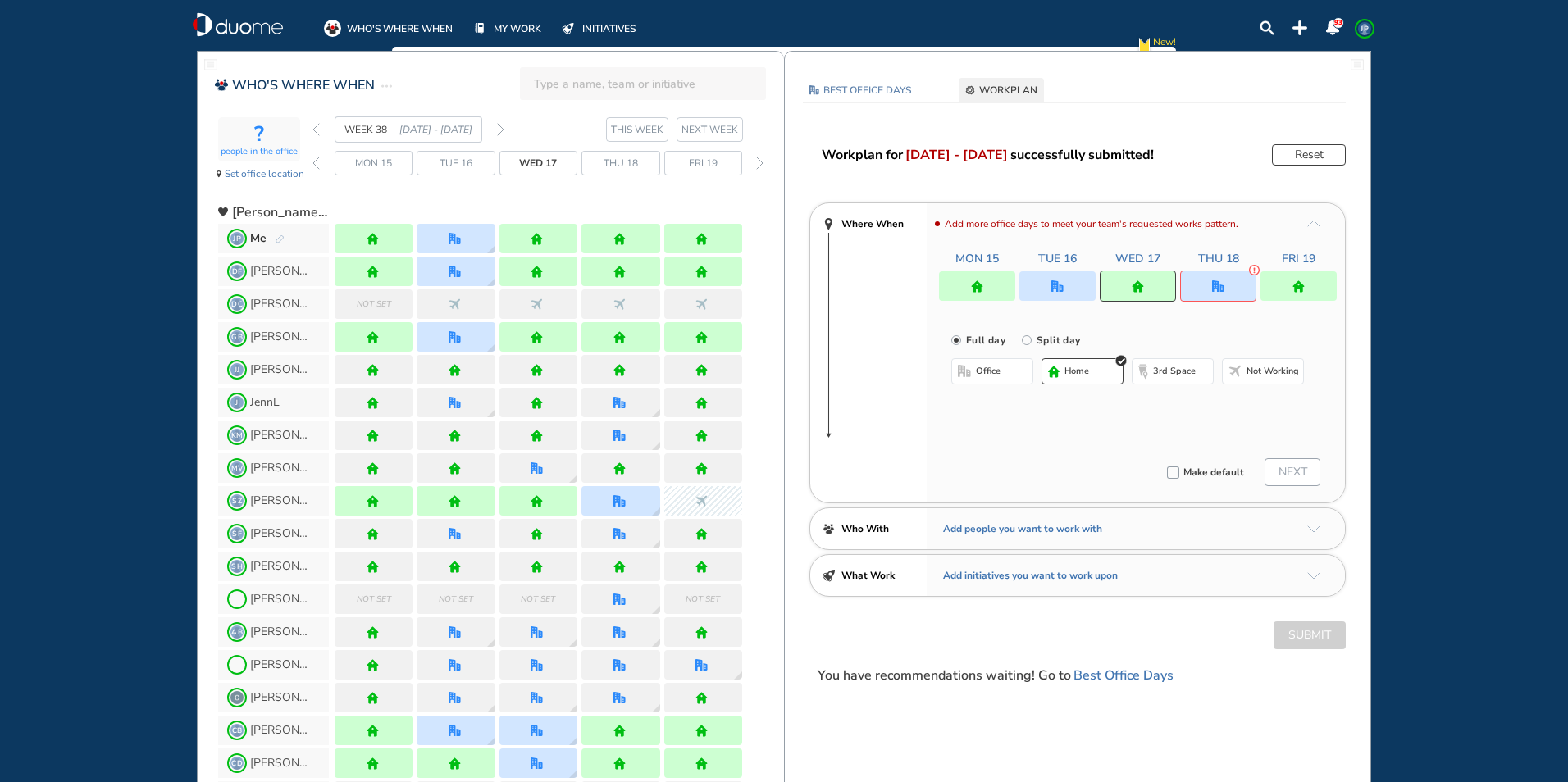
drag, startPoint x: 1232, startPoint y: 284, endPoint x: 1218, endPoint y: 295, distance: 17.8
click at [1232, 285] on div at bounding box center [1218, 286] width 76 height 31
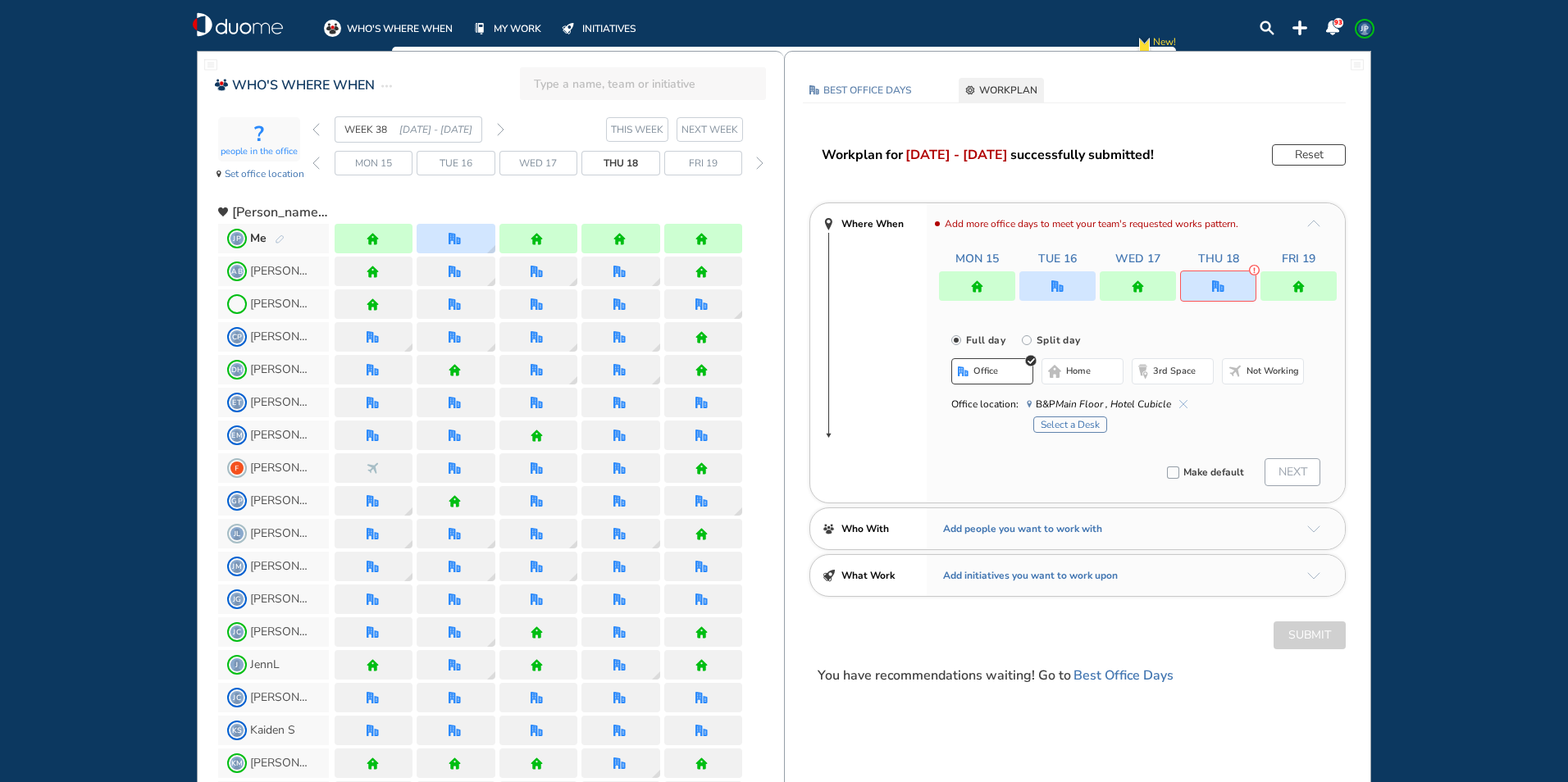
click at [1093, 367] on button "home" at bounding box center [1081, 372] width 82 height 26
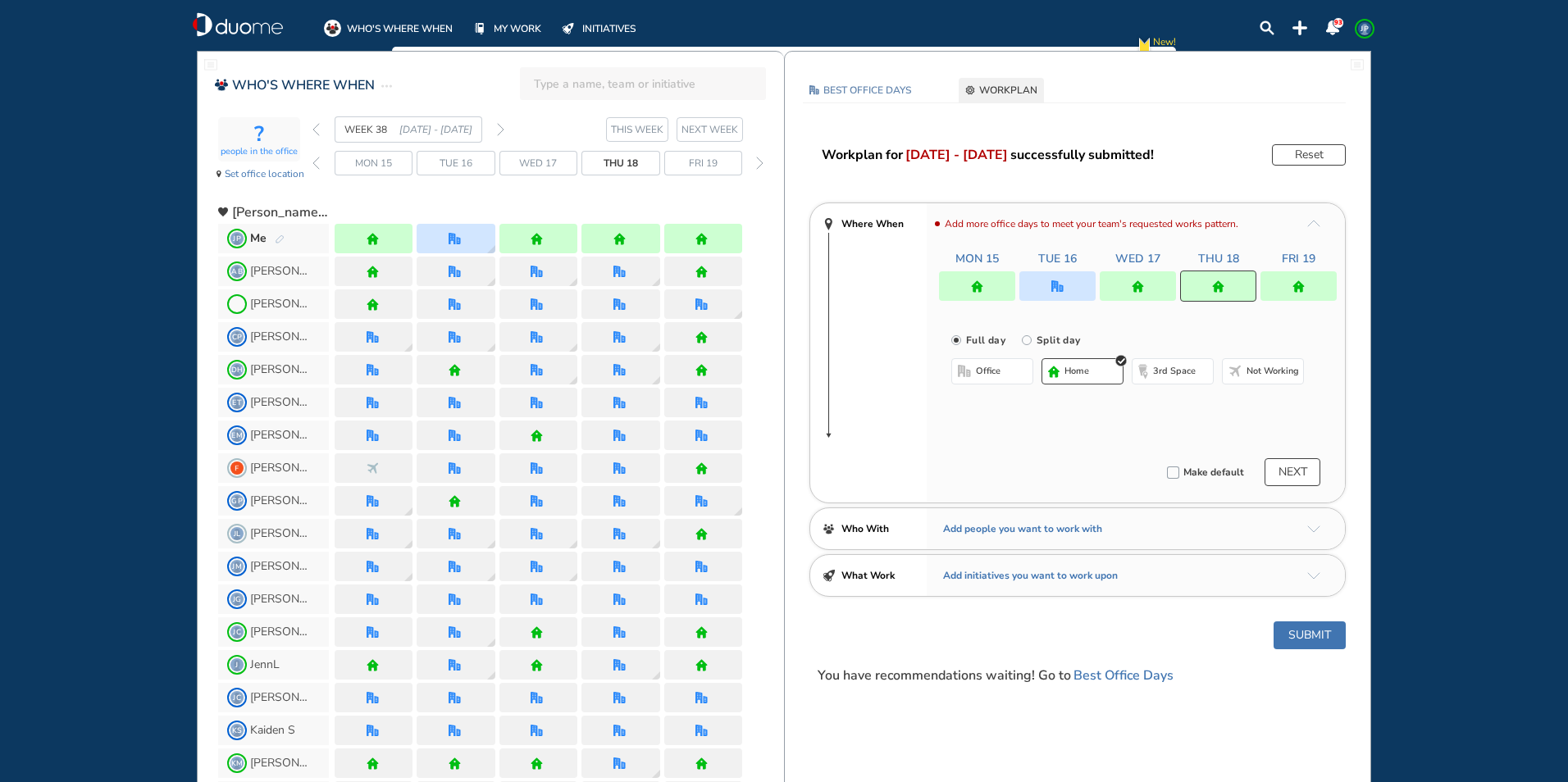
click at [1156, 276] on div at bounding box center [1138, 286] width 76 height 30
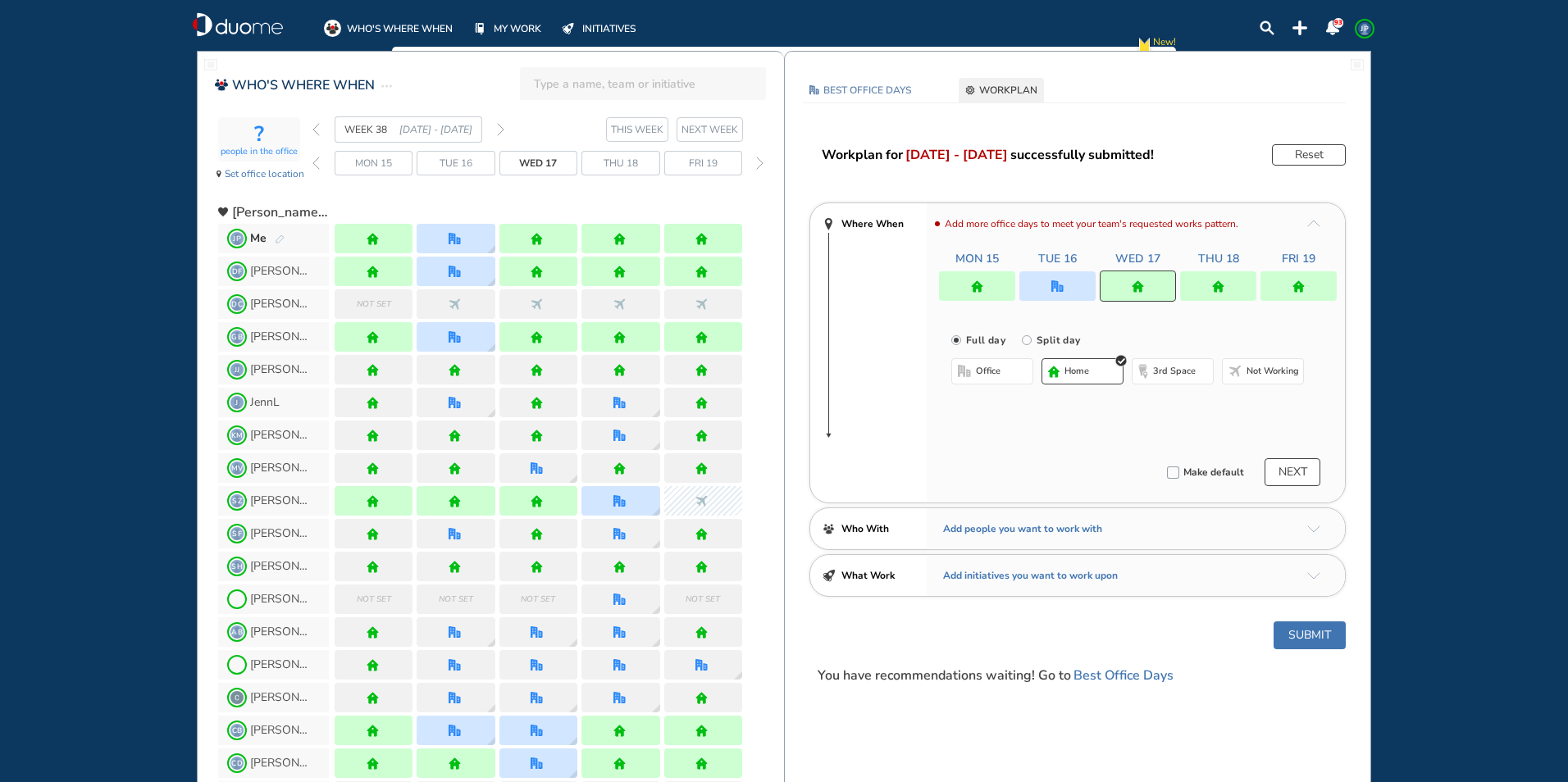
click at [985, 369] on span "office" at bounding box center [988, 372] width 25 height 13
click at [984, 401] on button "Select location" at bounding box center [994, 405] width 65 height 17
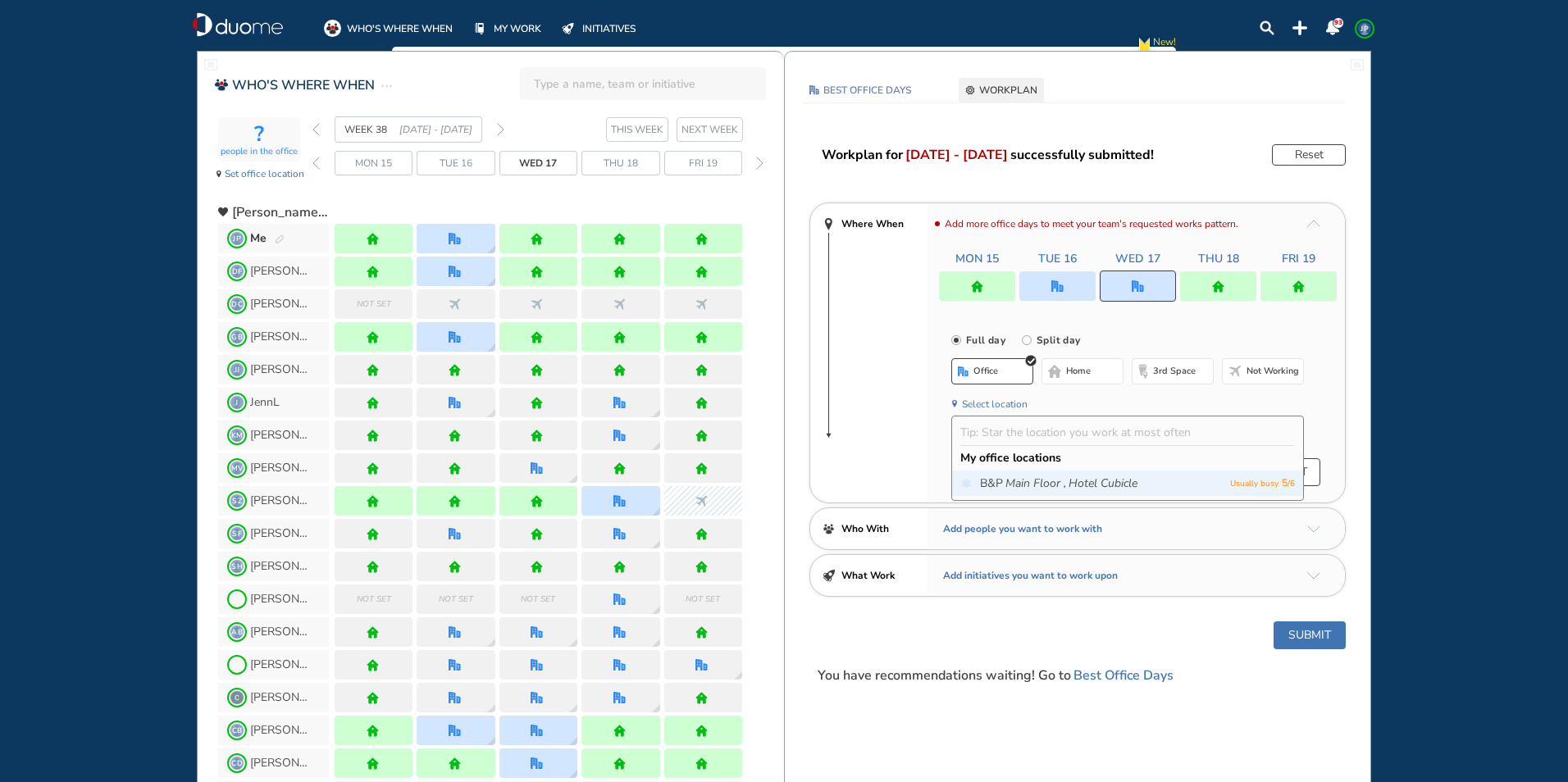
click at [1024, 489] on icon "Main Floor ," at bounding box center [1035, 484] width 60 height 17
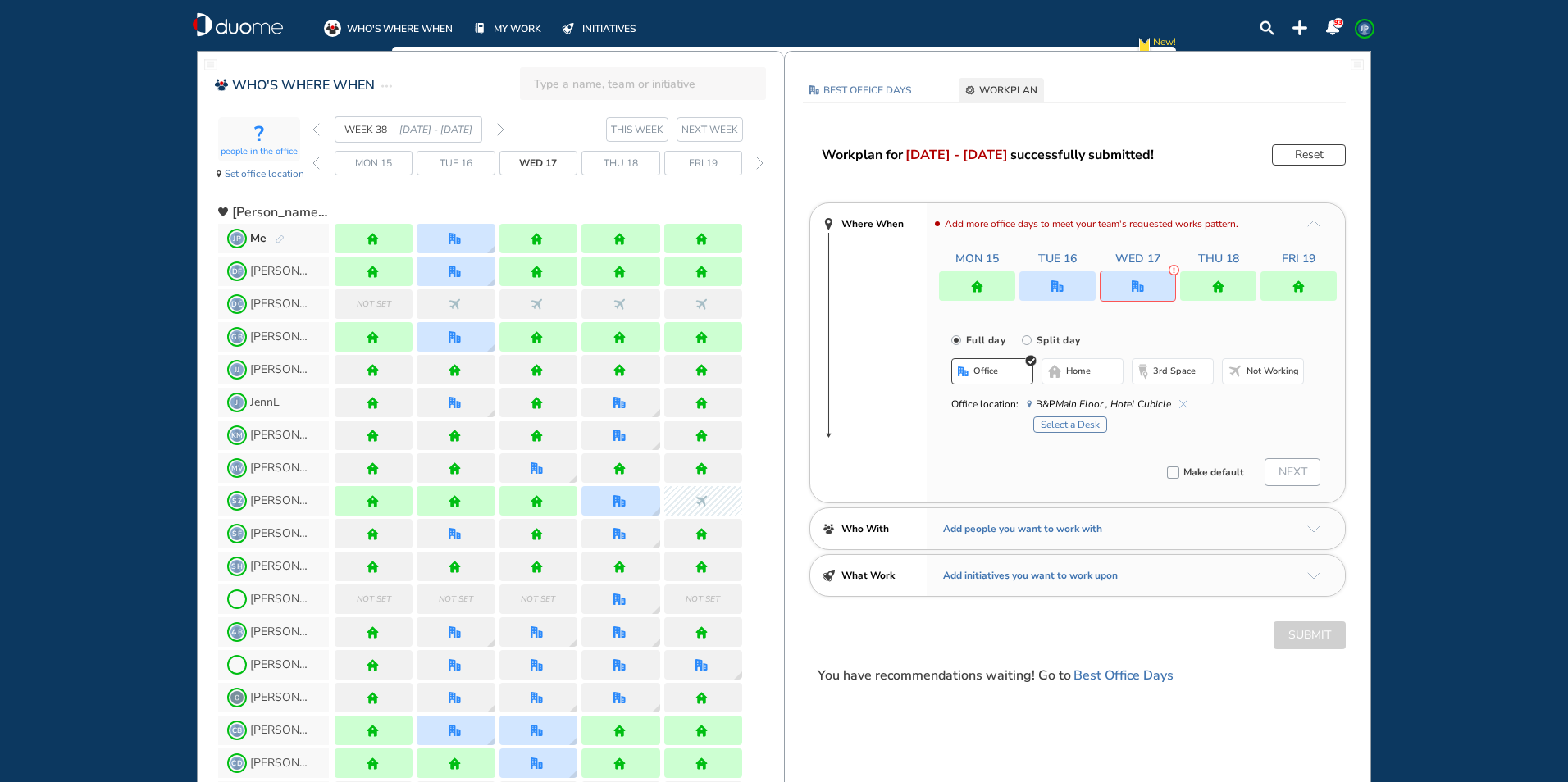
click at [1055, 431] on button "Select a Desk" at bounding box center [1070, 425] width 74 height 17
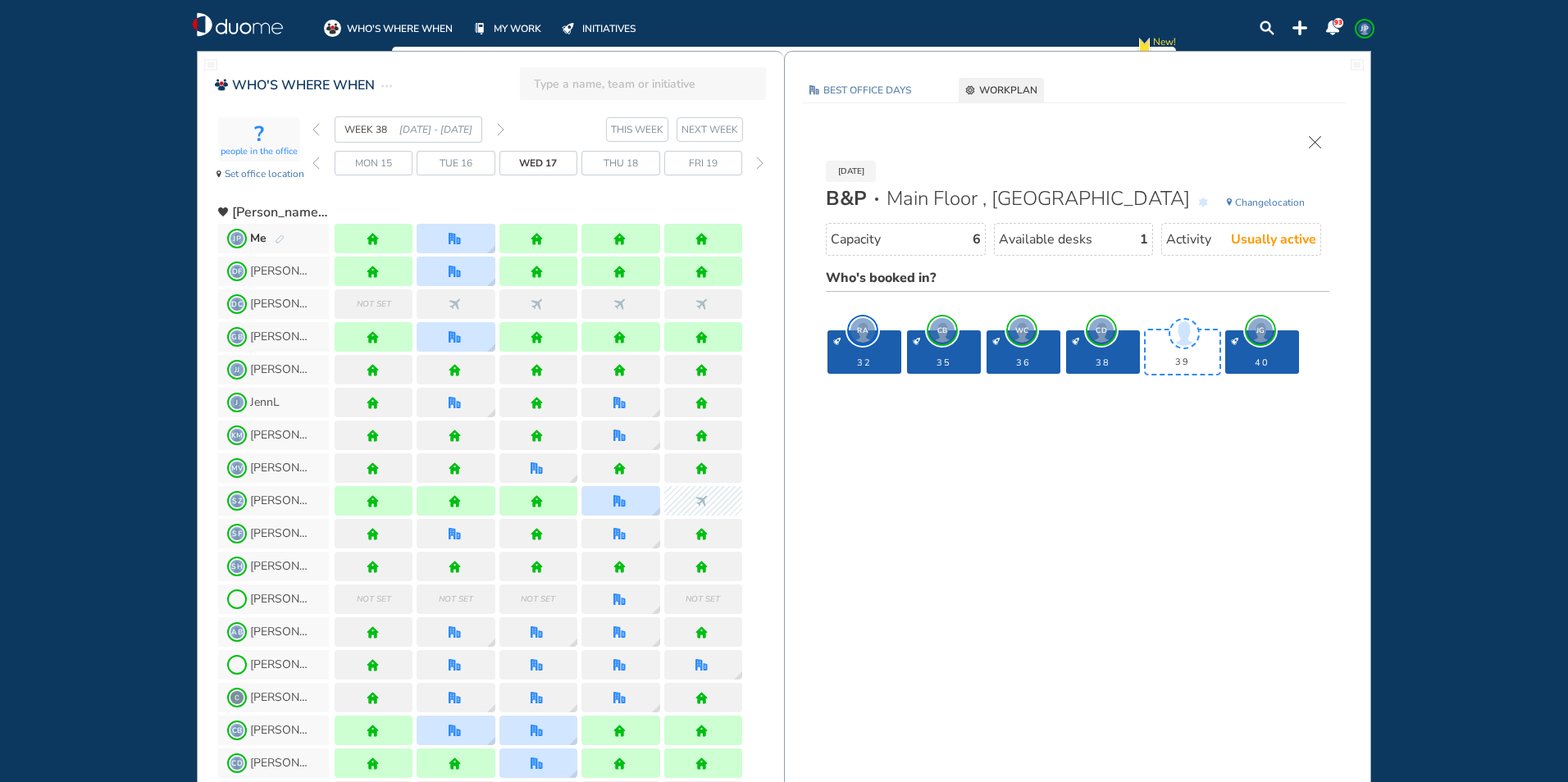
click at [1314, 144] on img "cross-thin" at bounding box center [1314, 142] width 12 height 12
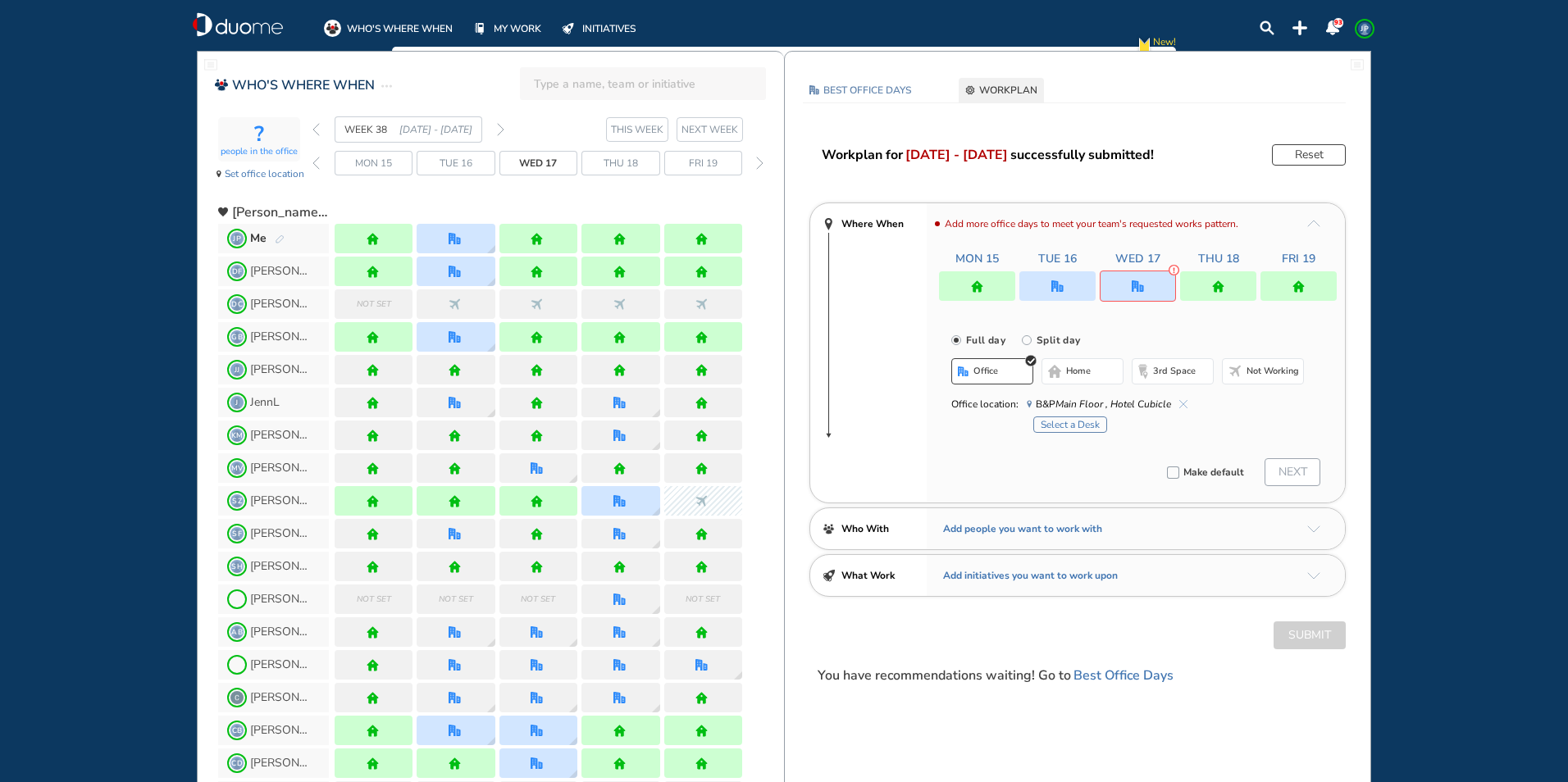
click at [1086, 375] on span "home" at bounding box center [1078, 372] width 25 height 13
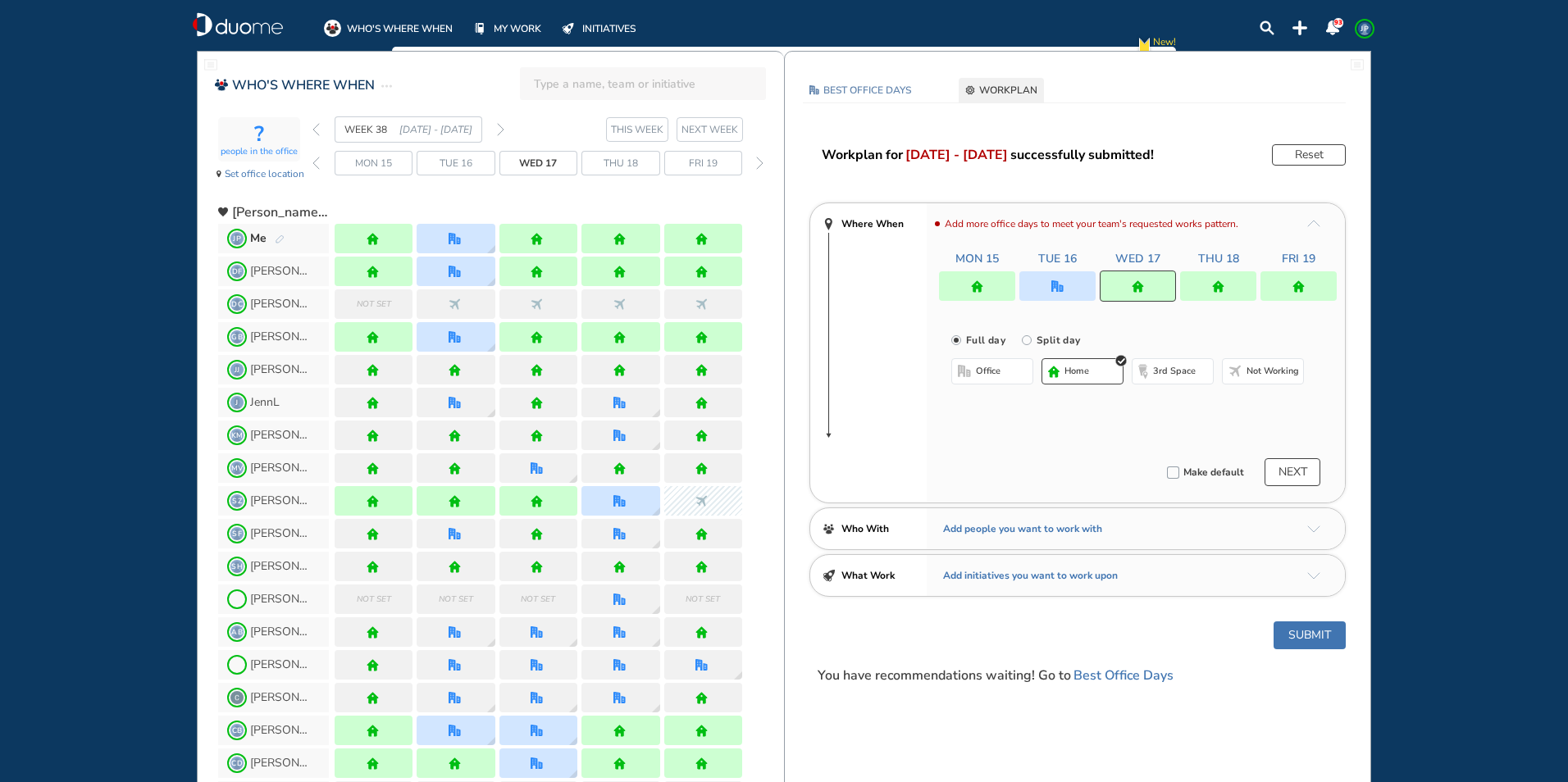
click at [1303, 634] on button "Submit" at bounding box center [1309, 636] width 72 height 28
